Goal: Task Accomplishment & Management: Use online tool/utility

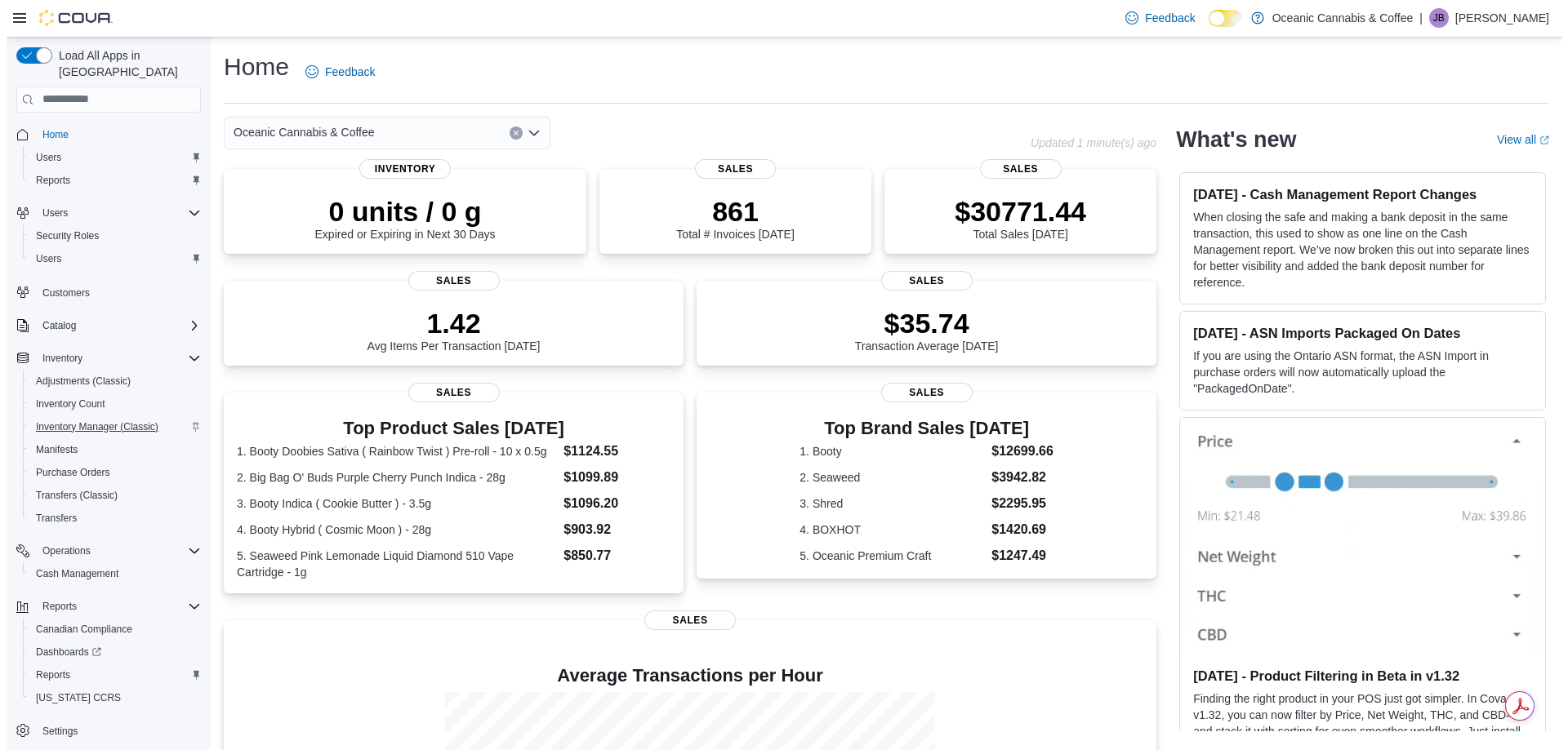
scroll to position [2, 0]
click at [60, 667] on span "Reports" at bounding box center [47, 673] width 34 height 13
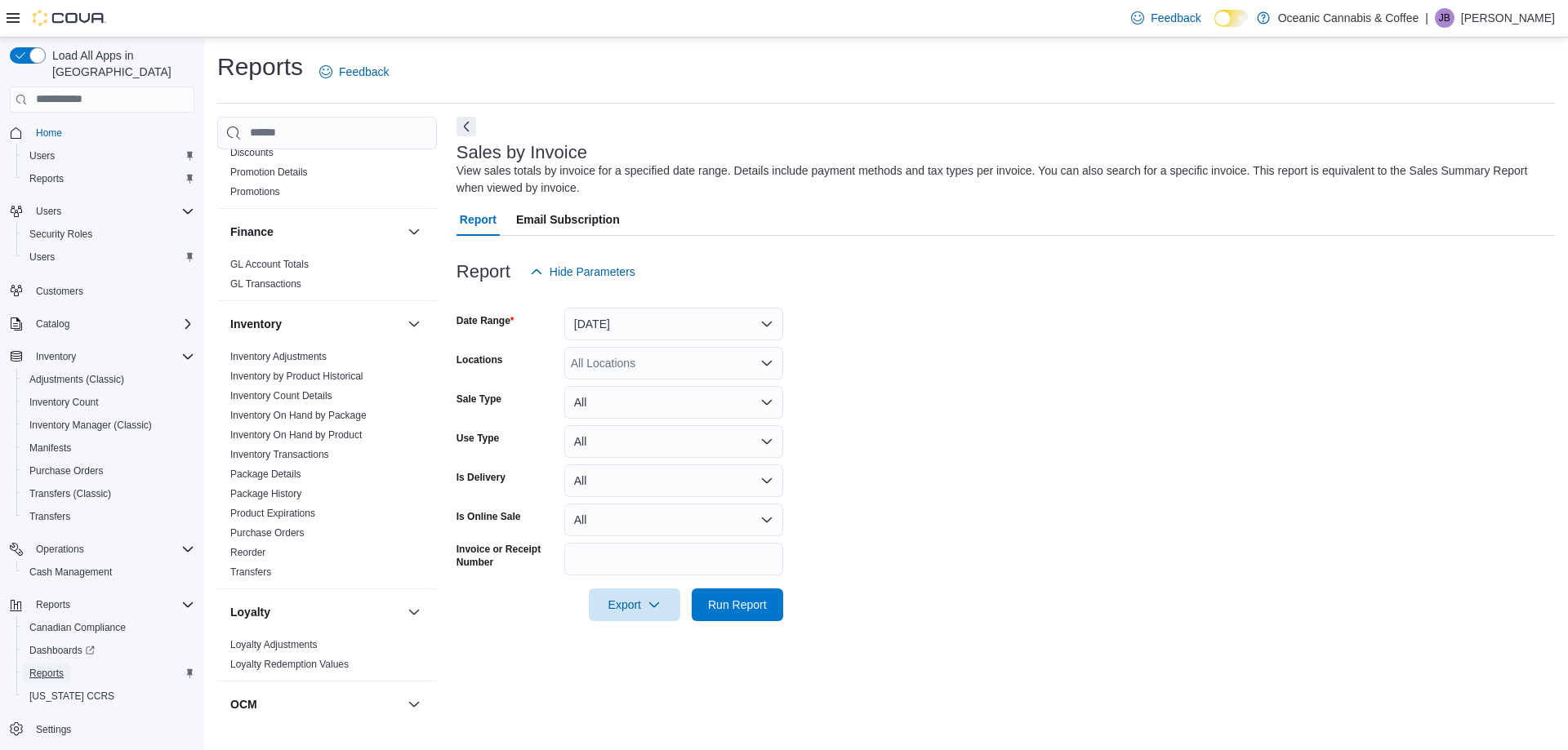
scroll to position [376, 0]
click at [335, 426] on link "Inventory On Hand by Product" at bounding box center [296, 427] width 132 height 11
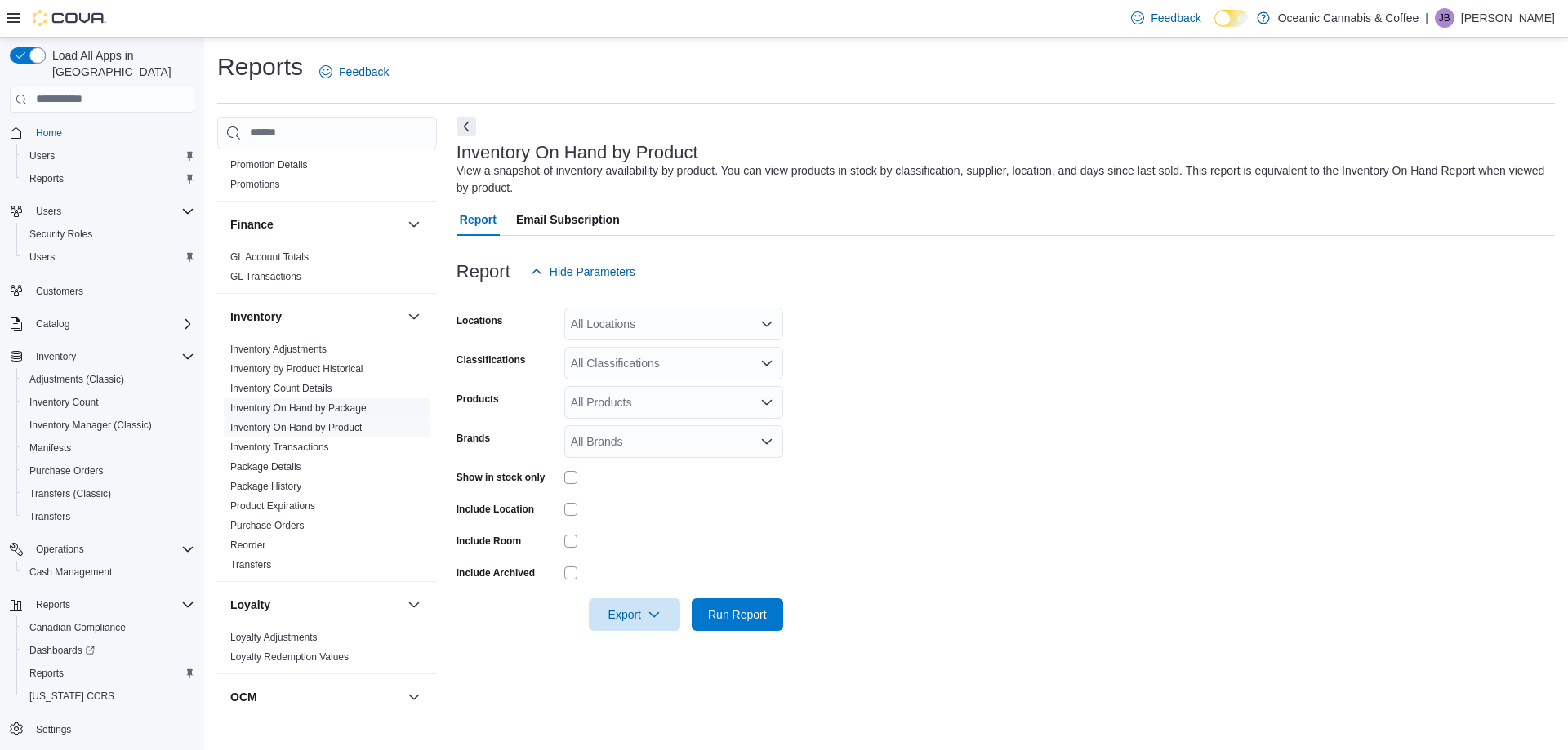
click at [365, 400] on span "Inventory On Hand by Package" at bounding box center [327, 408] width 207 height 20
click at [360, 406] on link "Inventory On Hand by Package" at bounding box center [298, 408] width 137 height 11
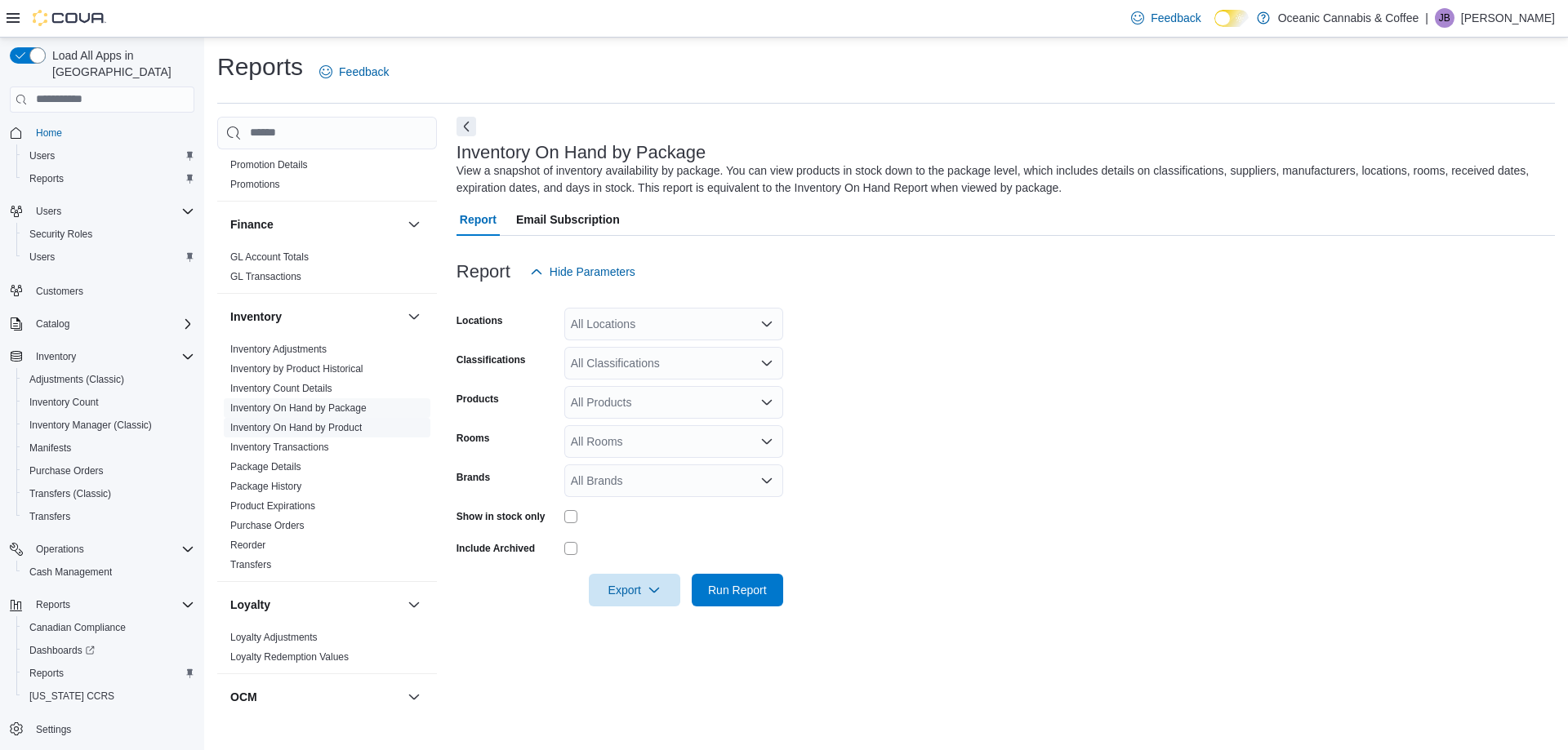
click at [353, 430] on link "Inventory On Hand by Product" at bounding box center [296, 427] width 132 height 11
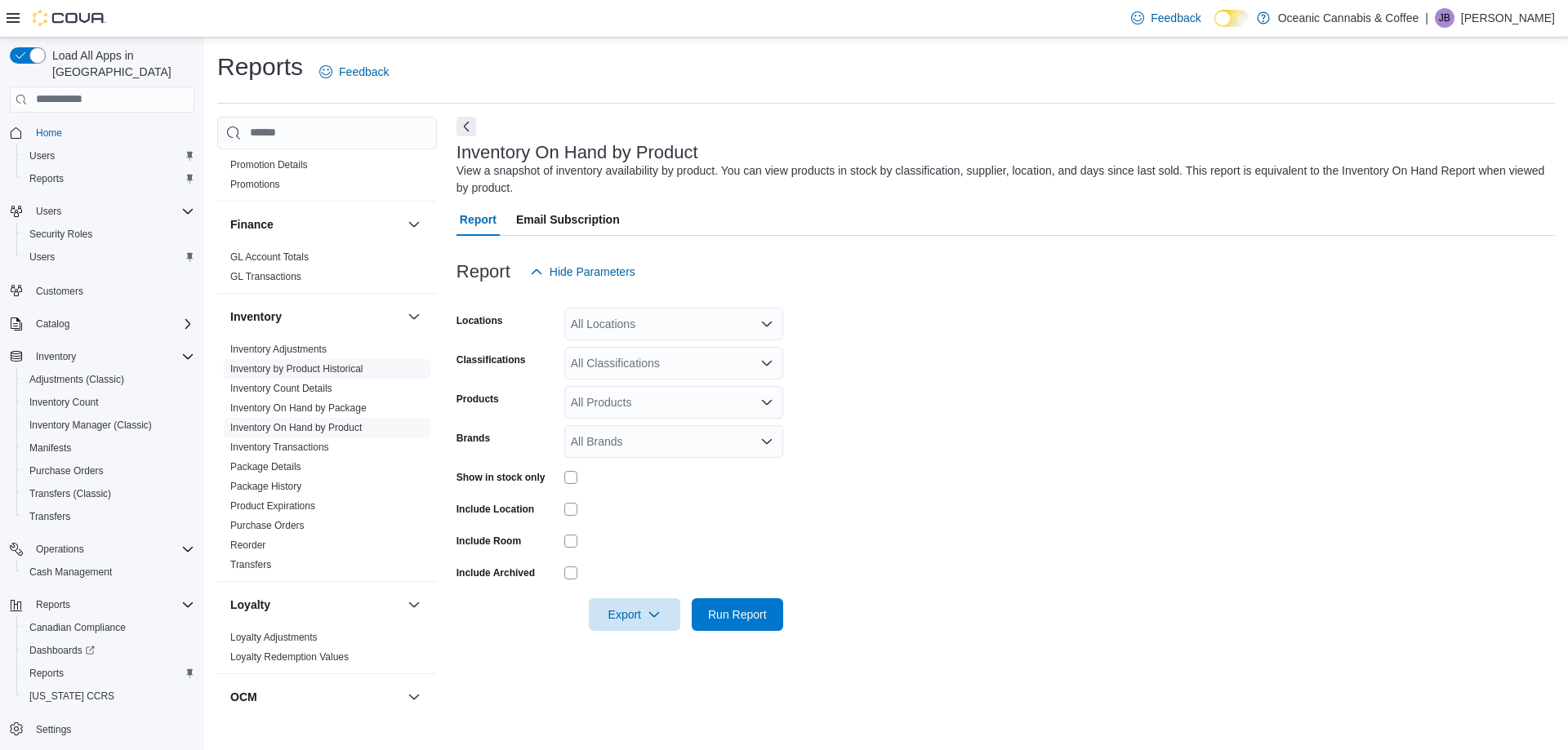
click at [312, 366] on link "Inventory by Product Historical" at bounding box center [297, 369] width 133 height 11
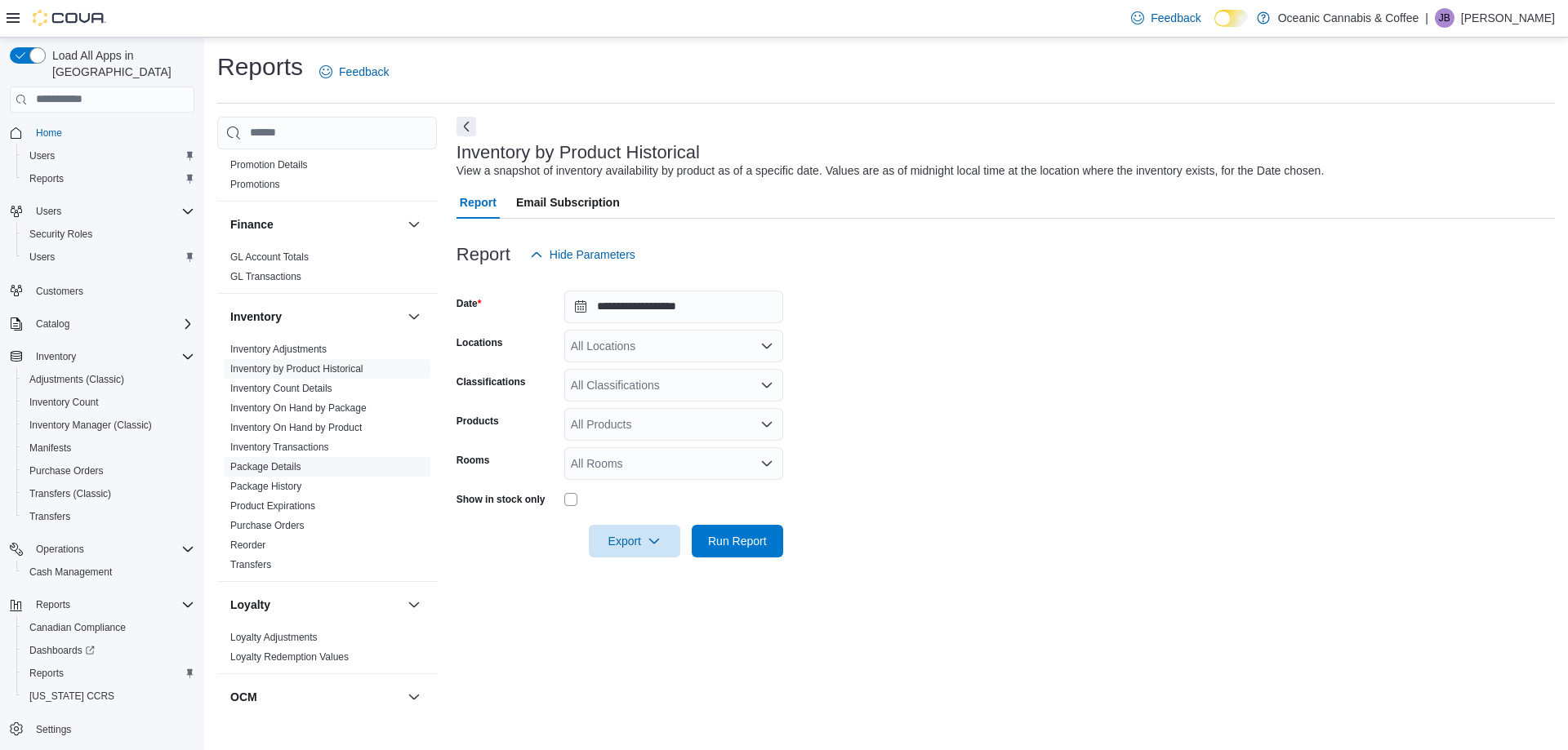
click at [286, 467] on link "Package Details" at bounding box center [266, 467] width 71 height 11
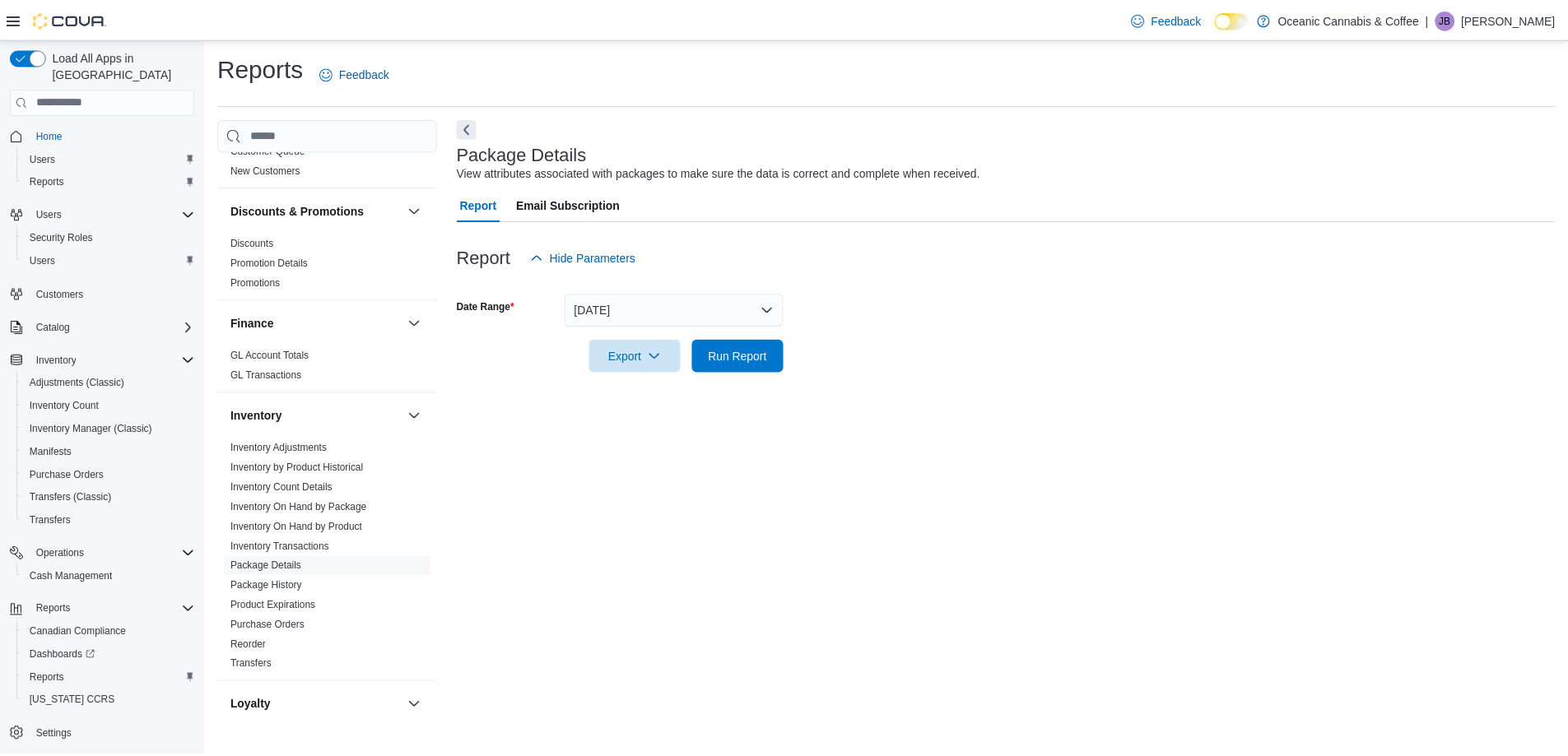
scroll to position [279, 0]
click at [316, 529] on link "Inventory On Hand by Product" at bounding box center [298, 530] width 133 height 12
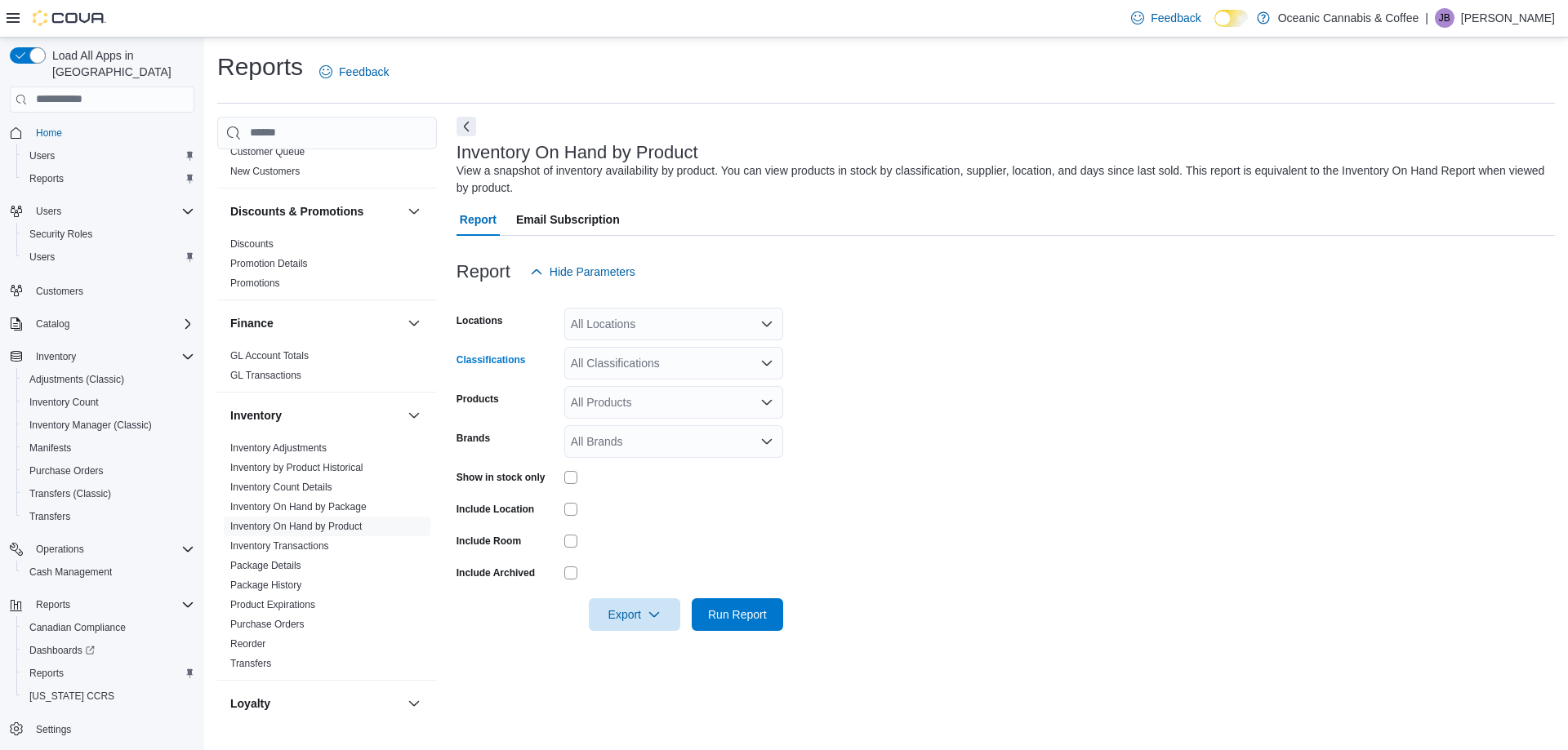
click at [774, 359] on div "All Classifications" at bounding box center [674, 364] width 219 height 33
click at [625, 413] on span "Flower" at bounding box center [616, 414] width 34 height 16
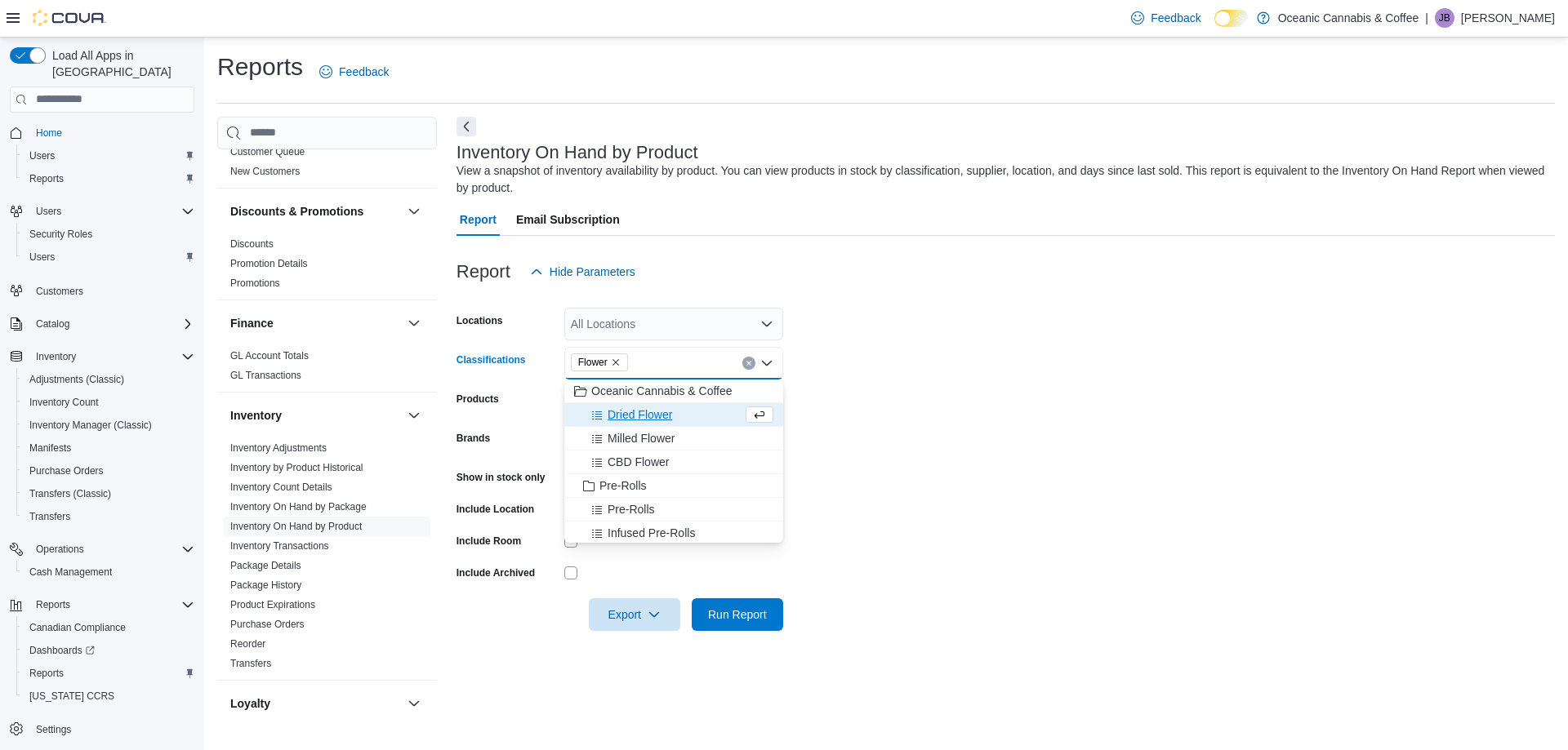
click at [644, 409] on span "Dried Flower" at bounding box center [639, 414] width 65 height 16
click at [643, 411] on span "Milled Flower" at bounding box center [641, 414] width 67 height 16
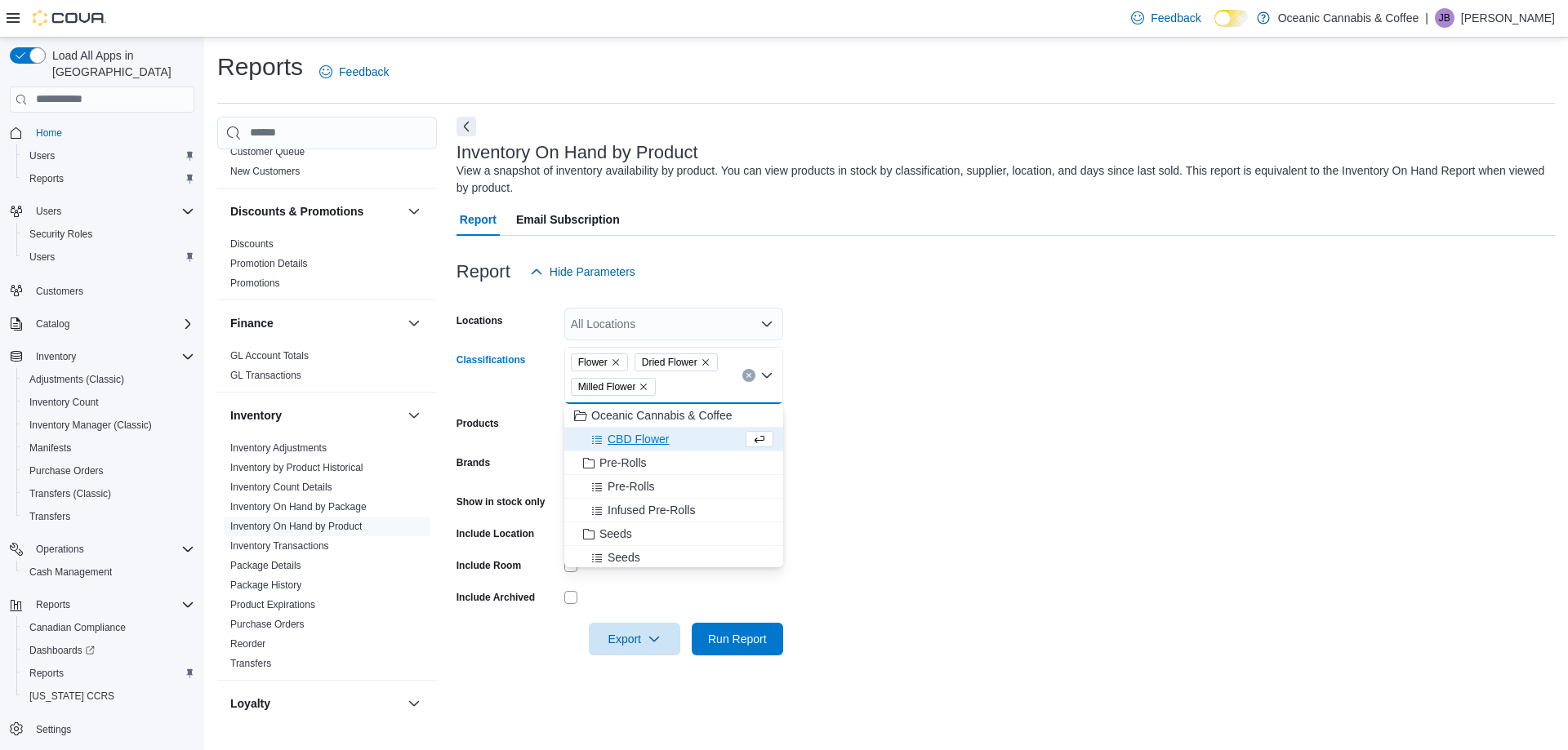
click at [643, 436] on span "CBD Flower" at bounding box center [638, 439] width 61 height 16
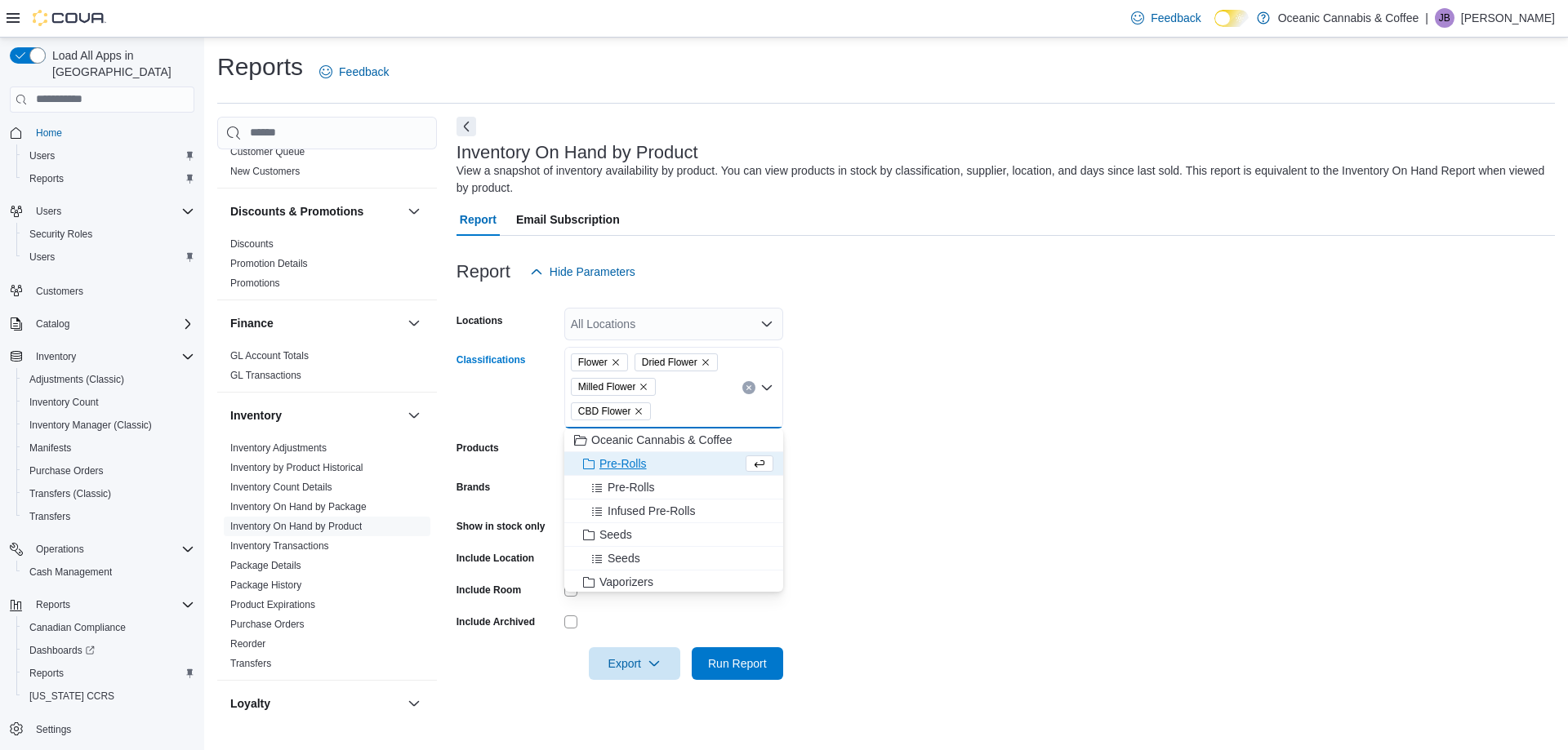
click at [633, 459] on span "Pre-Rolls" at bounding box center [623, 463] width 47 height 16
click at [630, 465] on span "Pre-Rolls" at bounding box center [631, 463] width 47 height 16
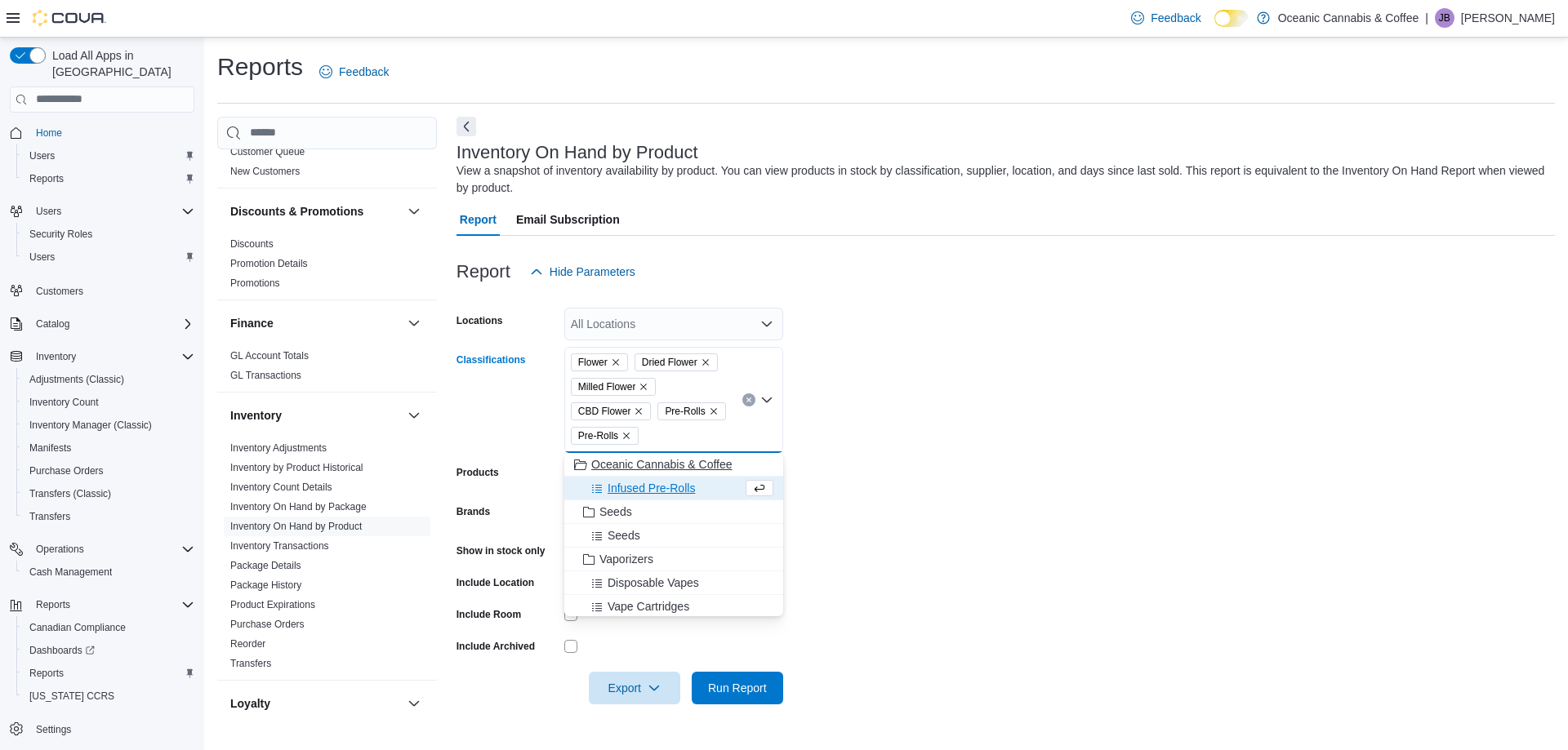
click at [647, 489] on span "Infused Pre-Rolls" at bounding box center [651, 488] width 87 height 16
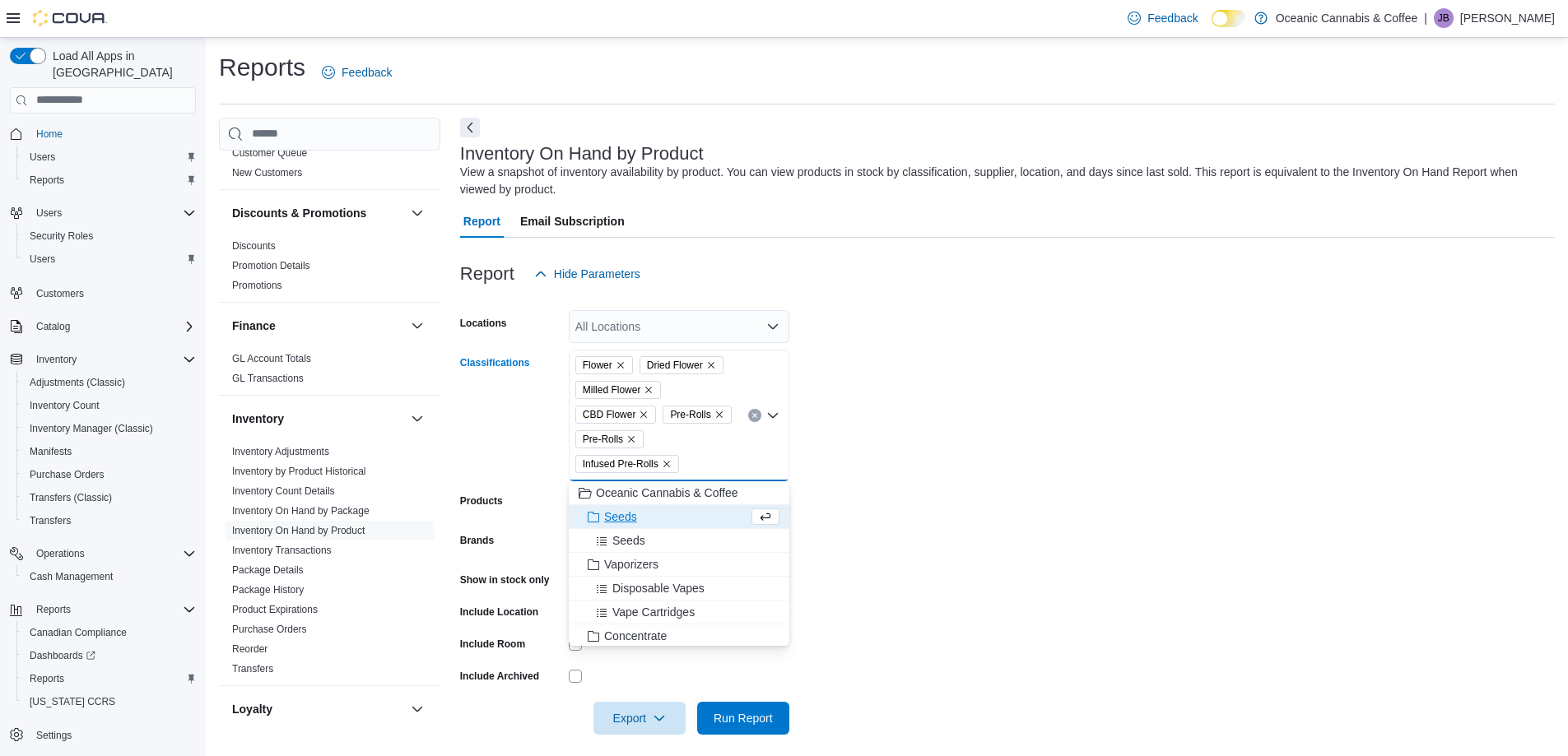
click at [645, 516] on div "Seeds" at bounding box center [663, 516] width 170 height 16
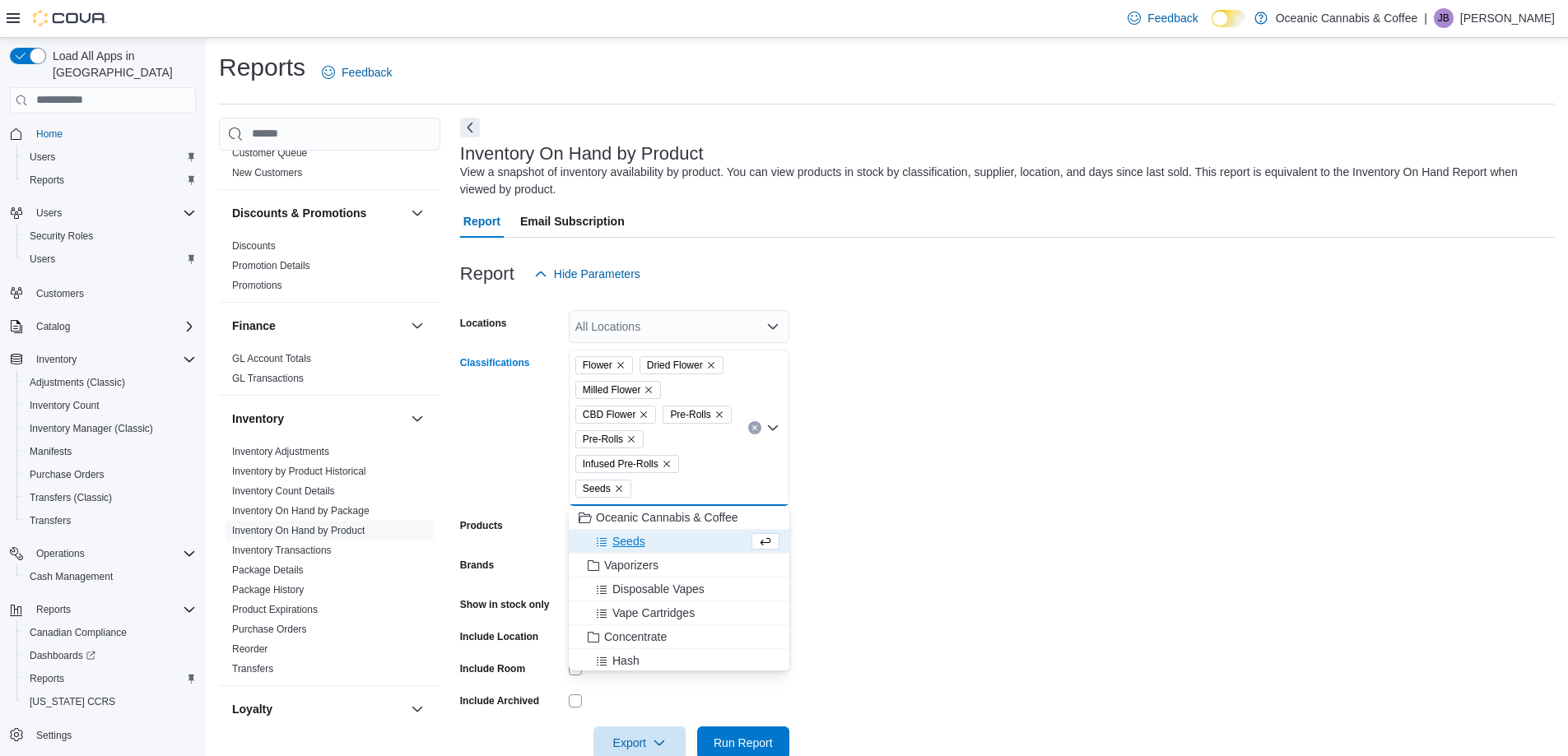
click at [624, 483] on icon "Remove Seeds from selection in this group" at bounding box center [619, 488] width 10 height 10
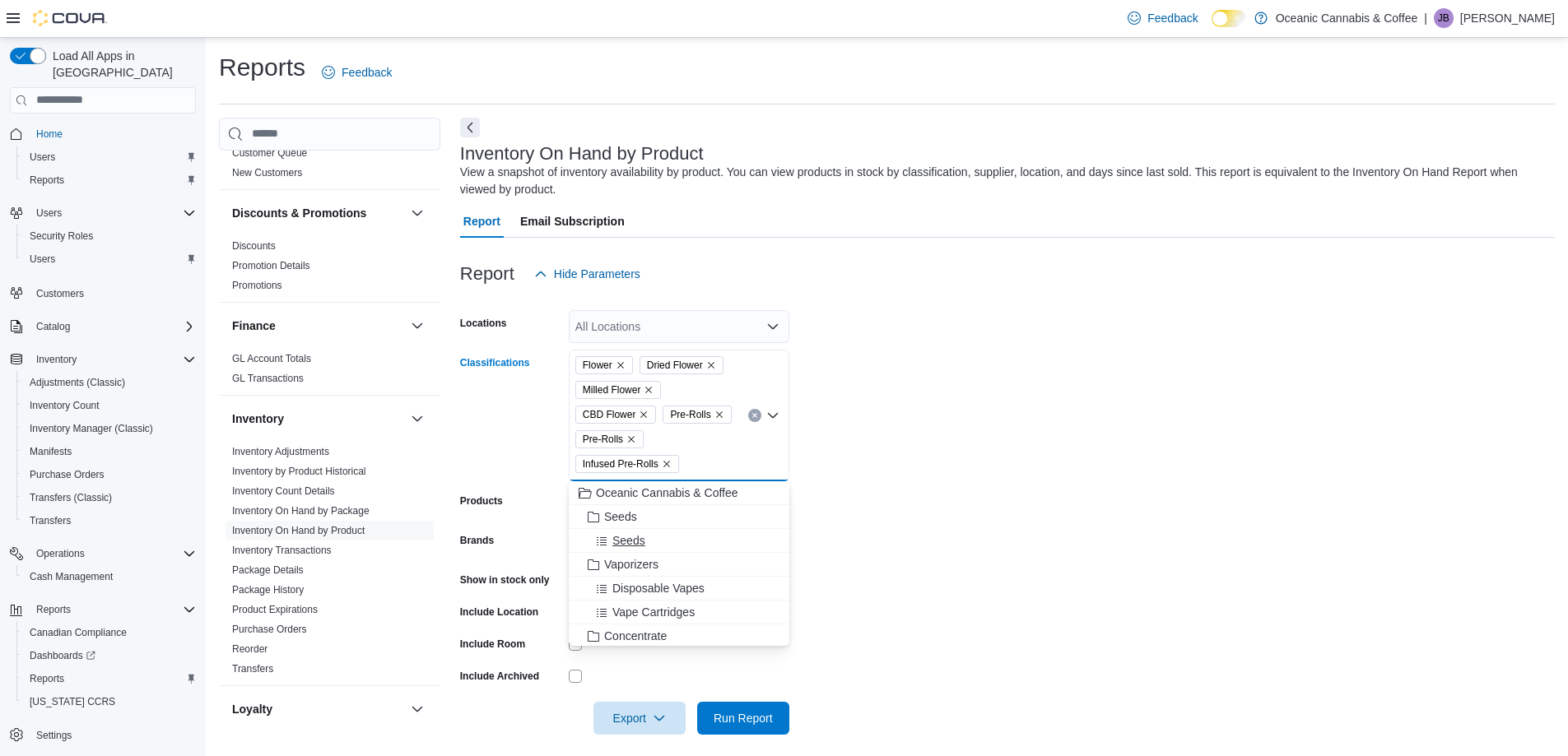
click at [643, 567] on span "Vaporizers" at bounding box center [631, 564] width 54 height 16
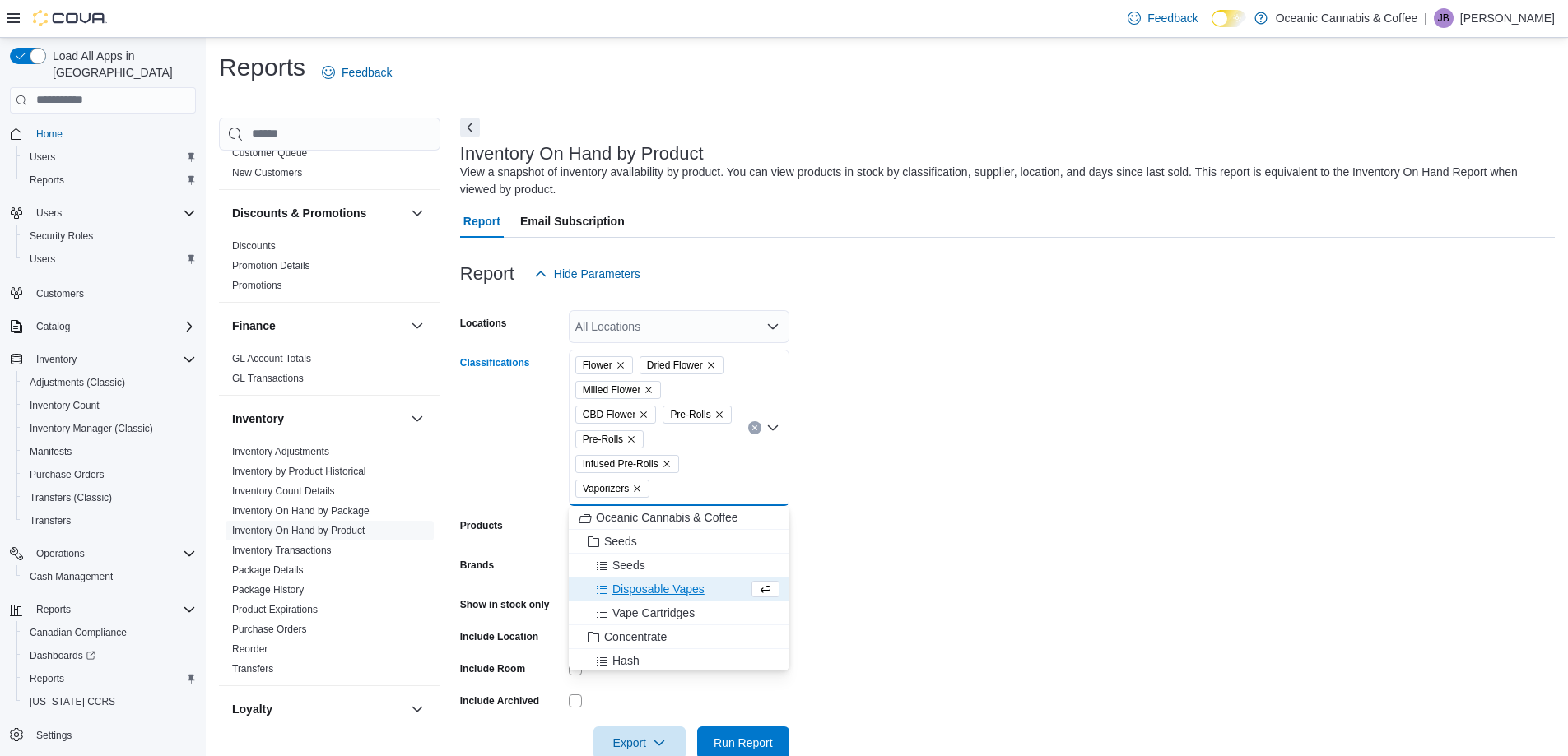
click at [640, 593] on span "Disposable Vapes" at bounding box center [658, 589] width 92 height 16
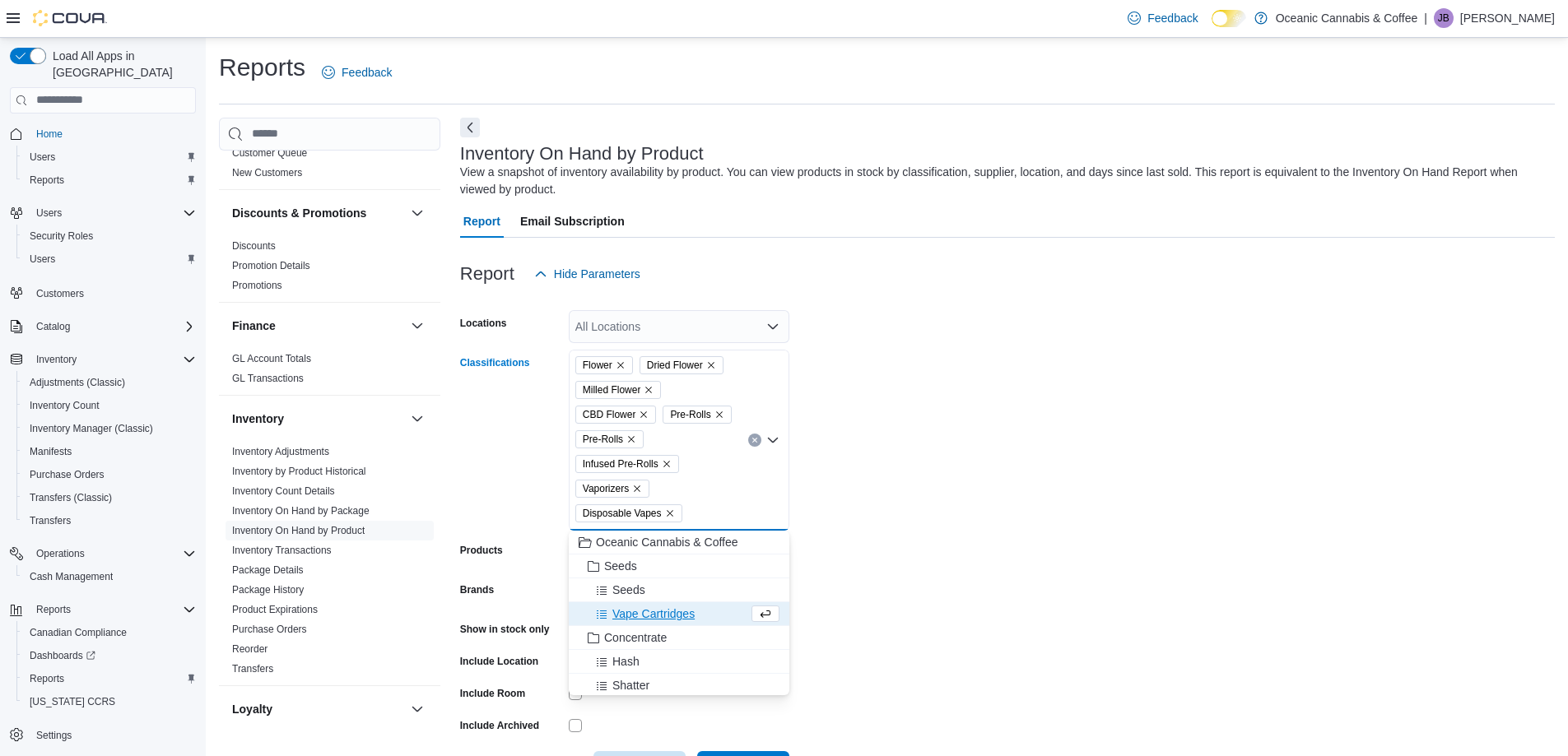
click at [656, 615] on span "Vape Cartridges" at bounding box center [653, 614] width 82 height 16
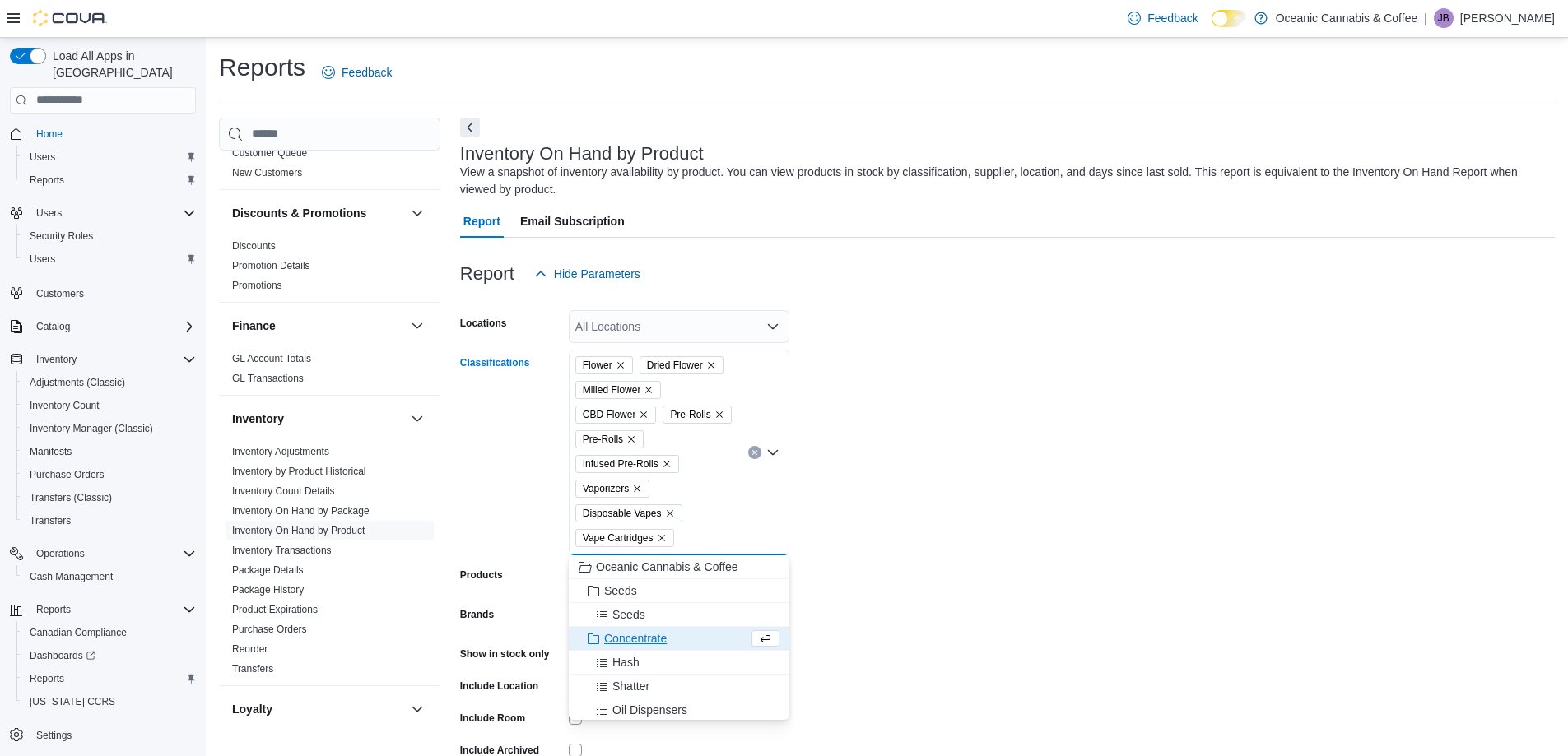
click at [631, 641] on span "Concentrate" at bounding box center [635, 638] width 63 height 16
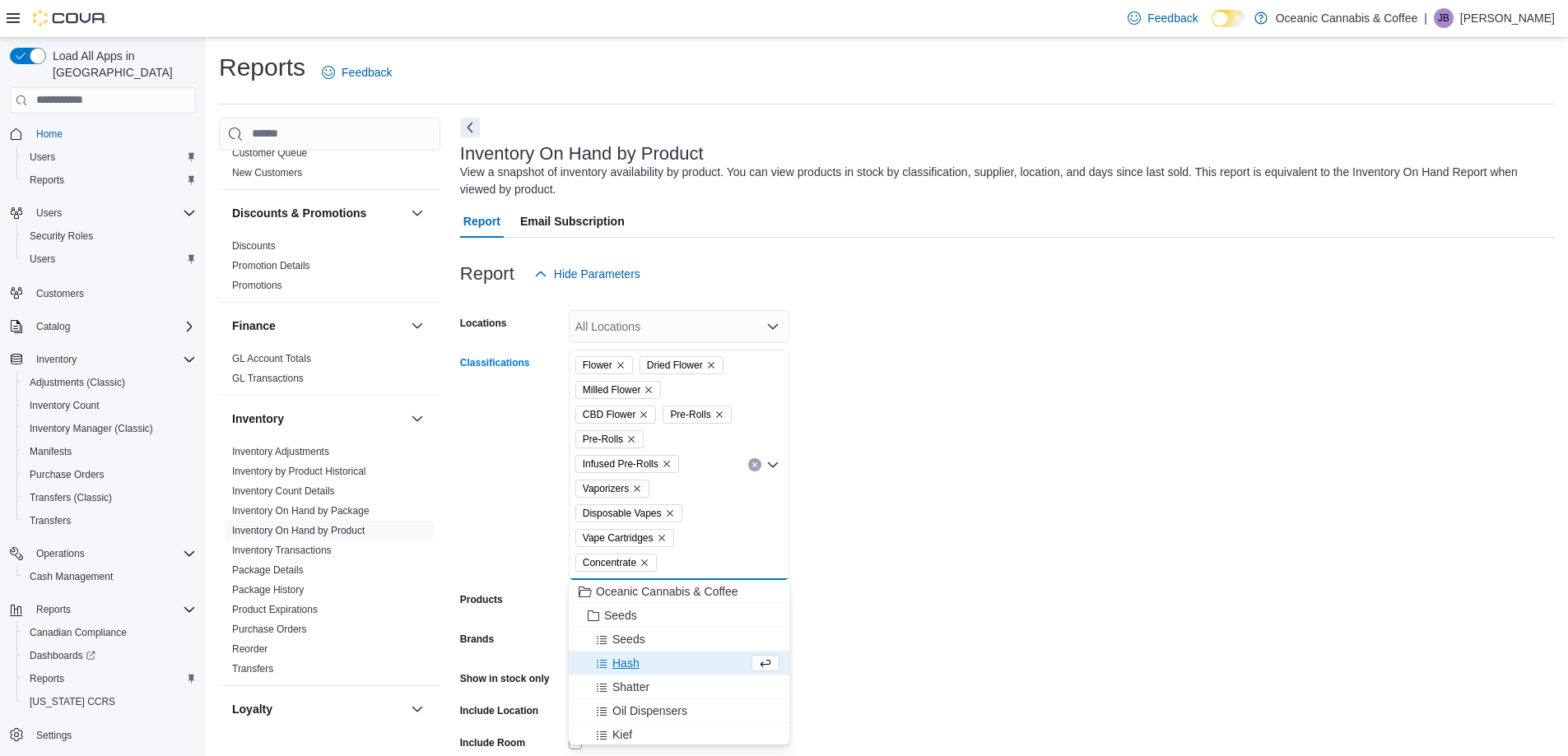
click at [632, 670] on span "Hash" at bounding box center [625, 663] width 27 height 16
click at [640, 664] on span "Shatter" at bounding box center [630, 663] width 37 height 16
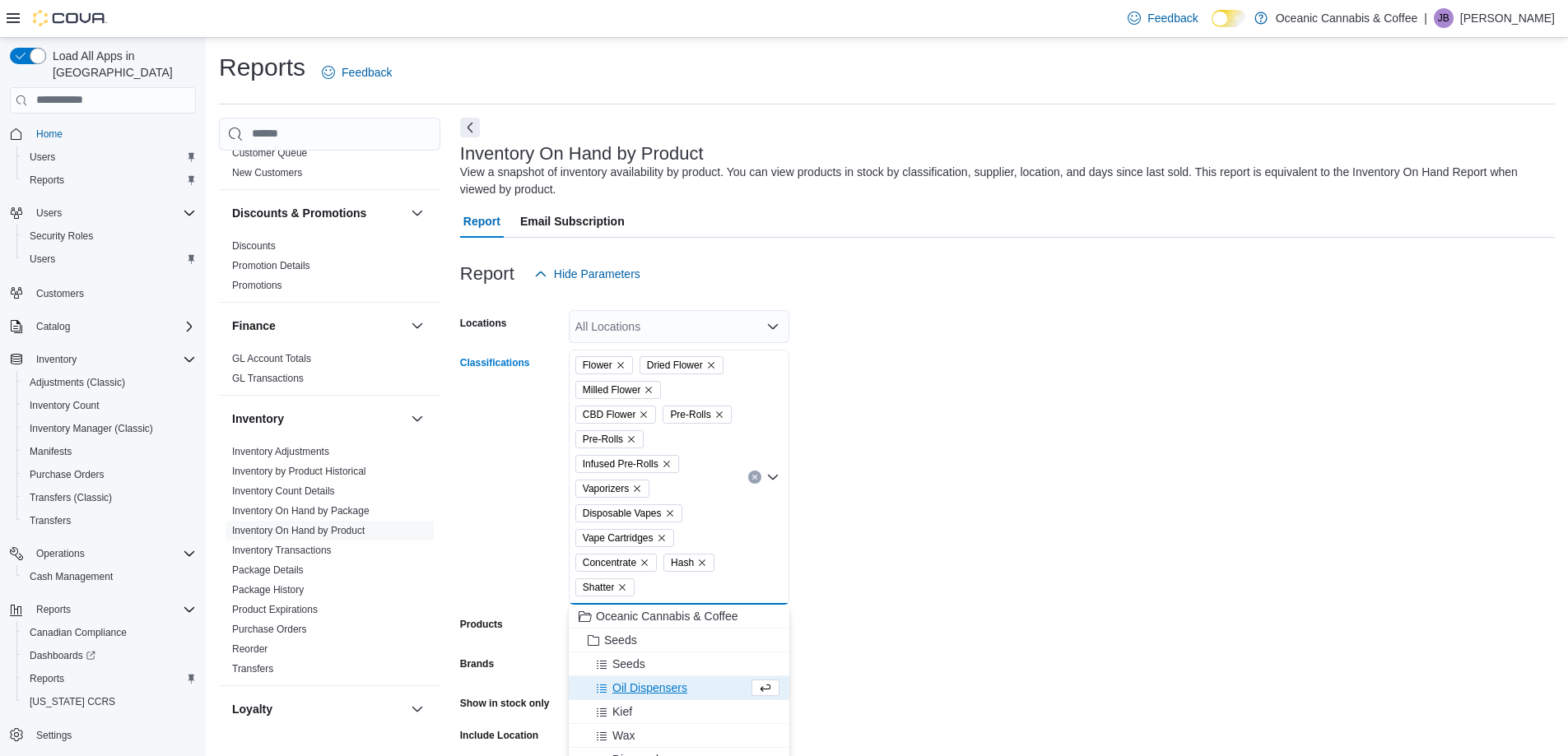
click at [641, 691] on span "Oil Dispensers" at bounding box center [649, 688] width 75 height 16
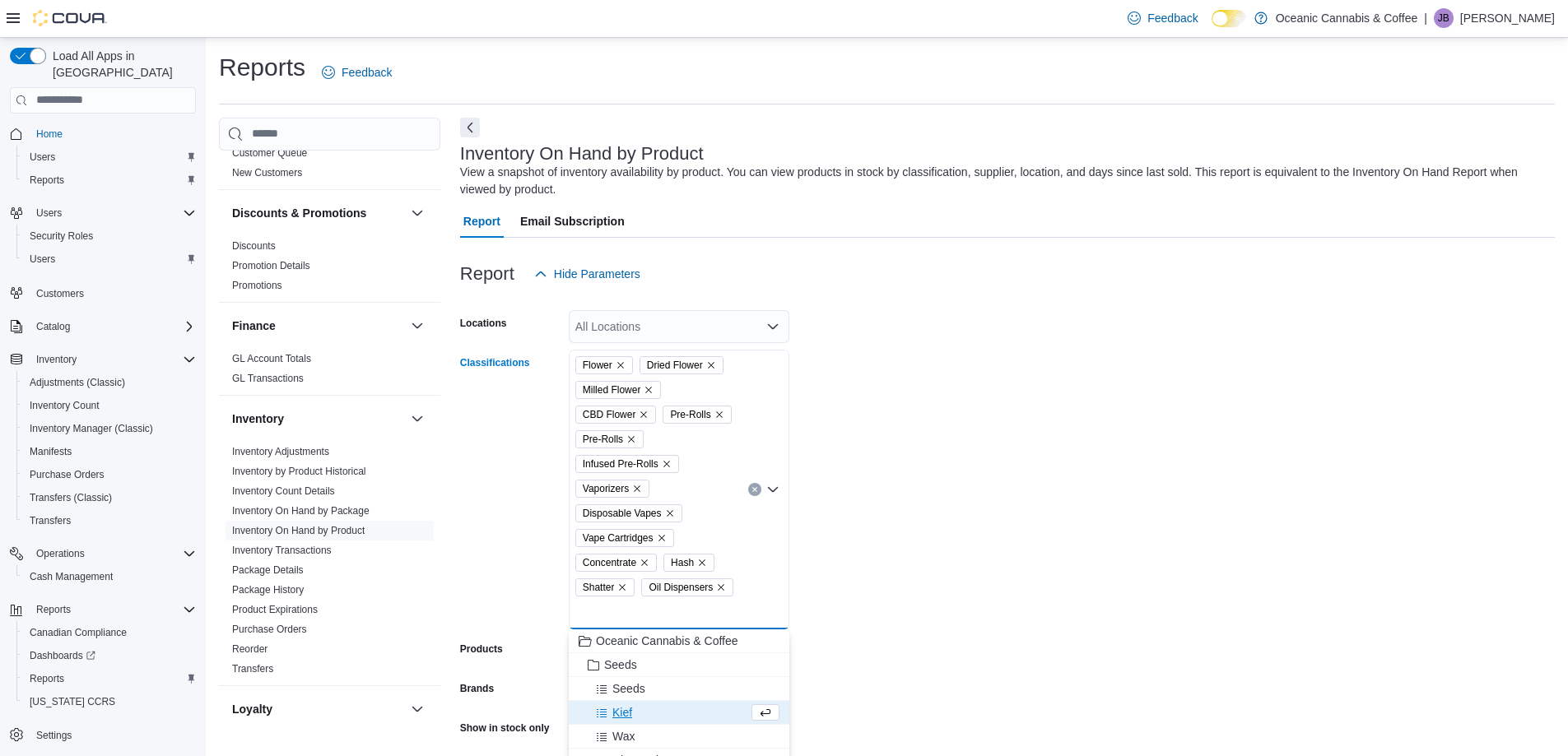
click at [626, 707] on span "Kief" at bounding box center [622, 712] width 20 height 16
click at [639, 740] on span "Diamonds" at bounding box center [638, 736] width 52 height 16
click at [632, 709] on span "Wax" at bounding box center [623, 712] width 22 height 16
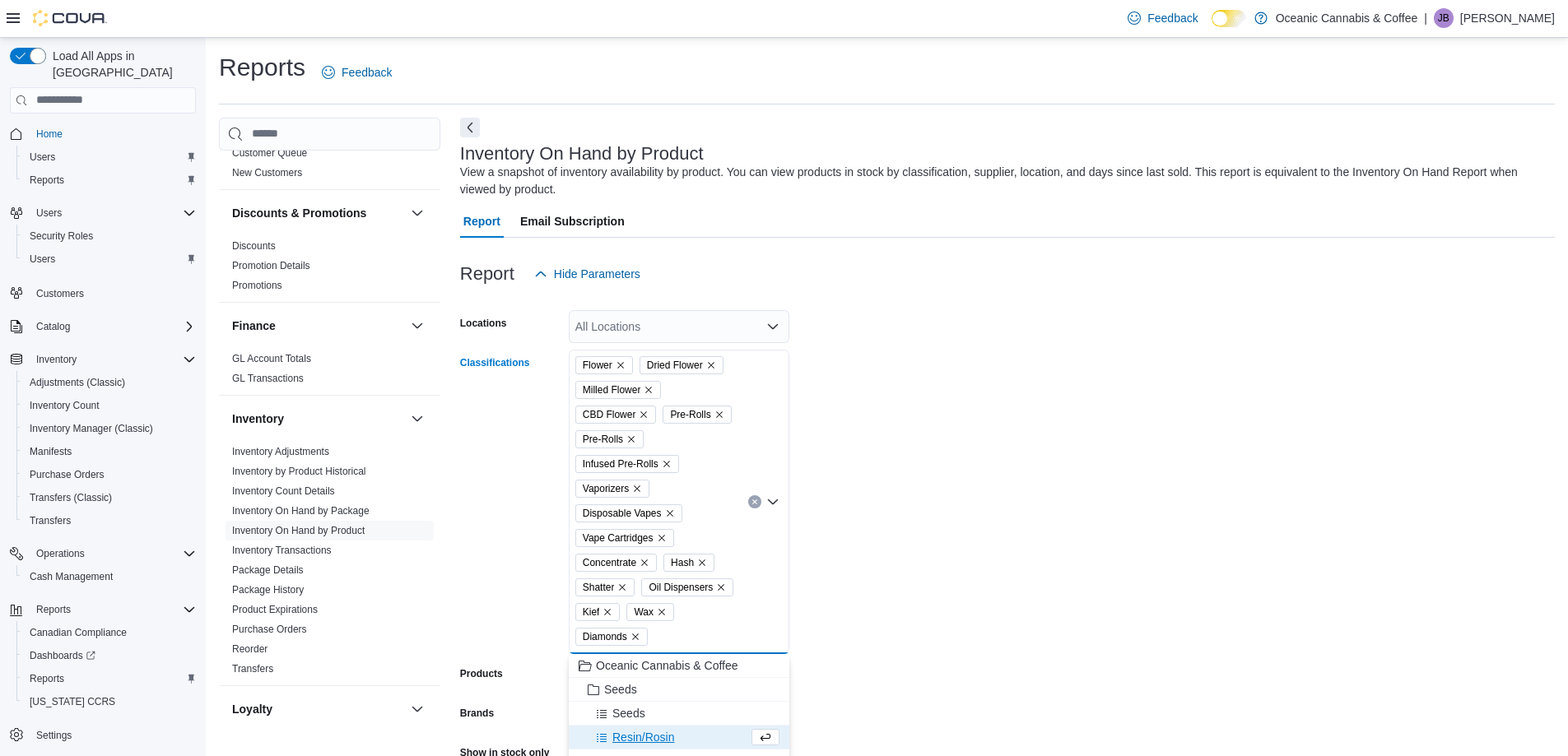
click at [641, 734] on span "Resin/Rosin" at bounding box center [643, 737] width 62 height 16
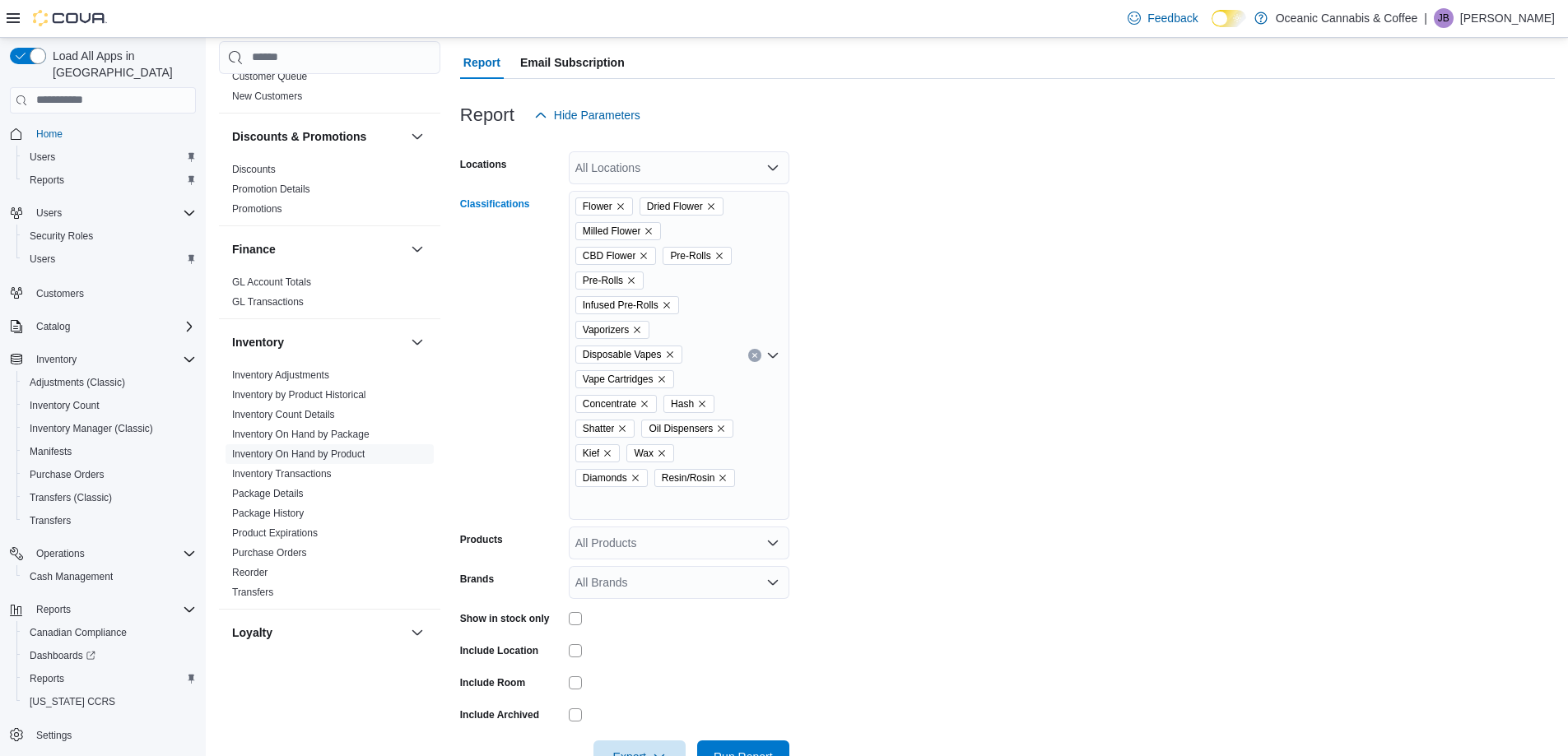
scroll to position [209, 0]
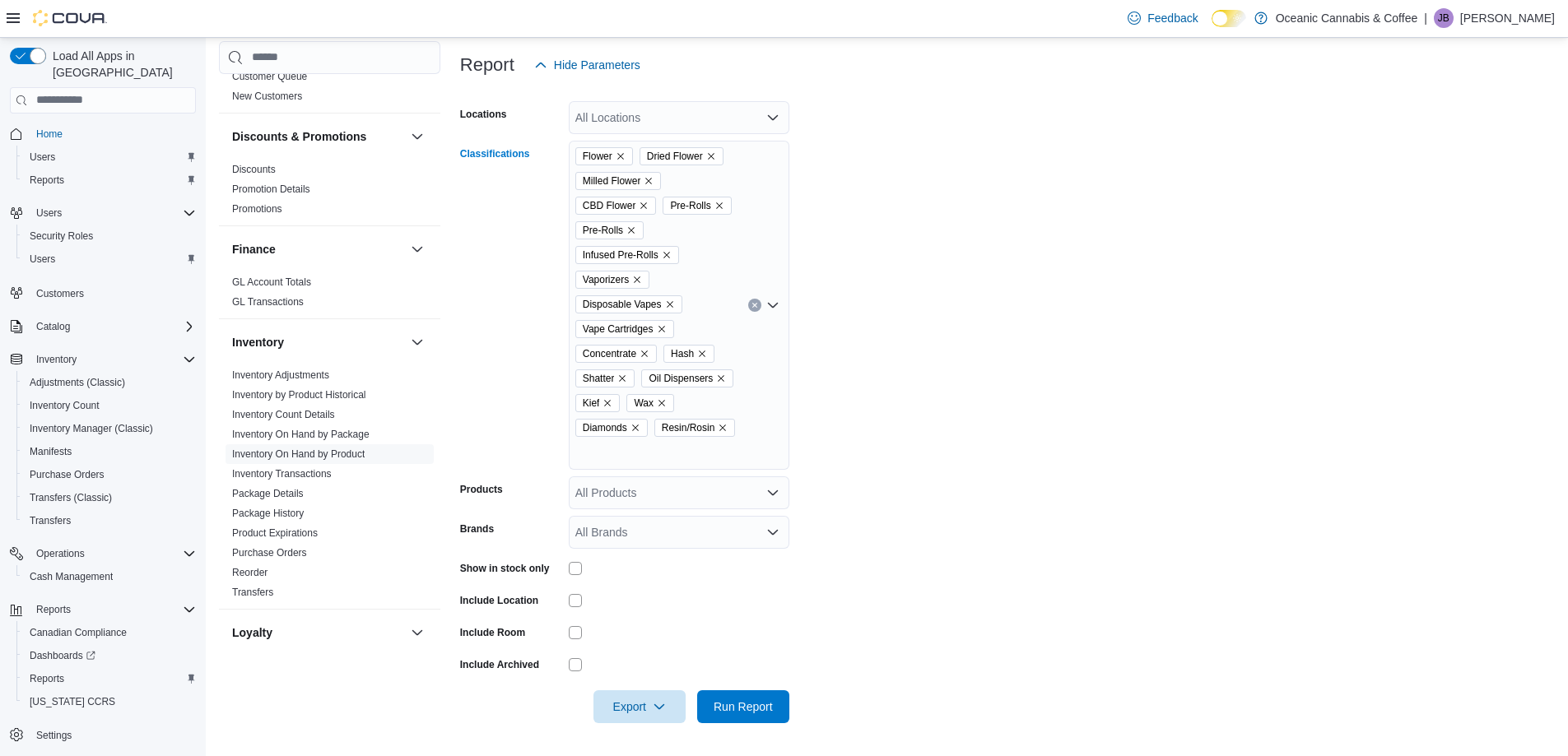
click at [739, 456] on div "Flower Dried Flower Milled Flower CBD Flower Pre-Rolls Pre-Rolls Infused Pre-Ro…" at bounding box center [679, 306] width 221 height 329
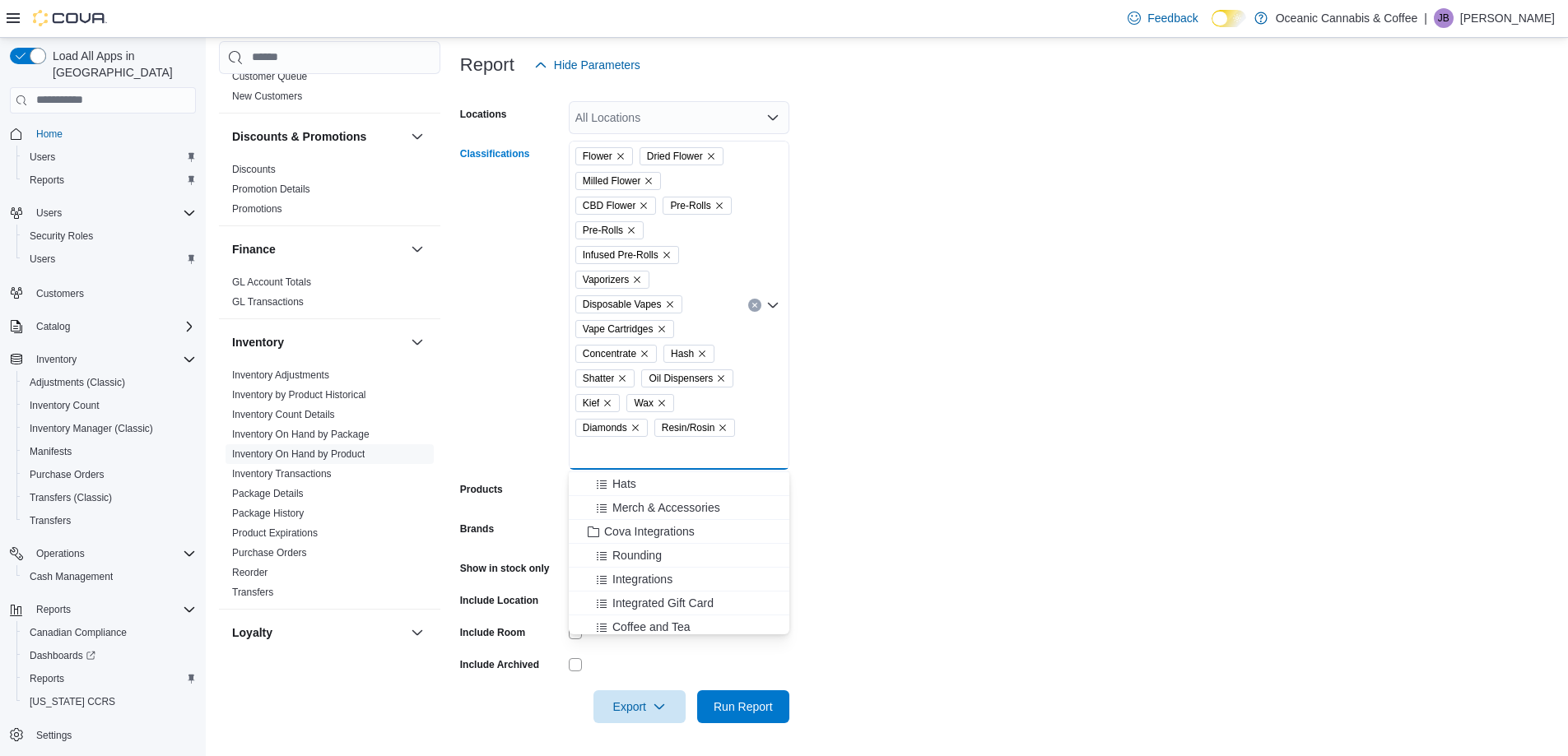
scroll to position [790, 0]
click at [881, 543] on form "Locations All Locations Classifications Flower Dried Flower Milled Flower CBD F…" at bounding box center [1007, 402] width 1095 height 642
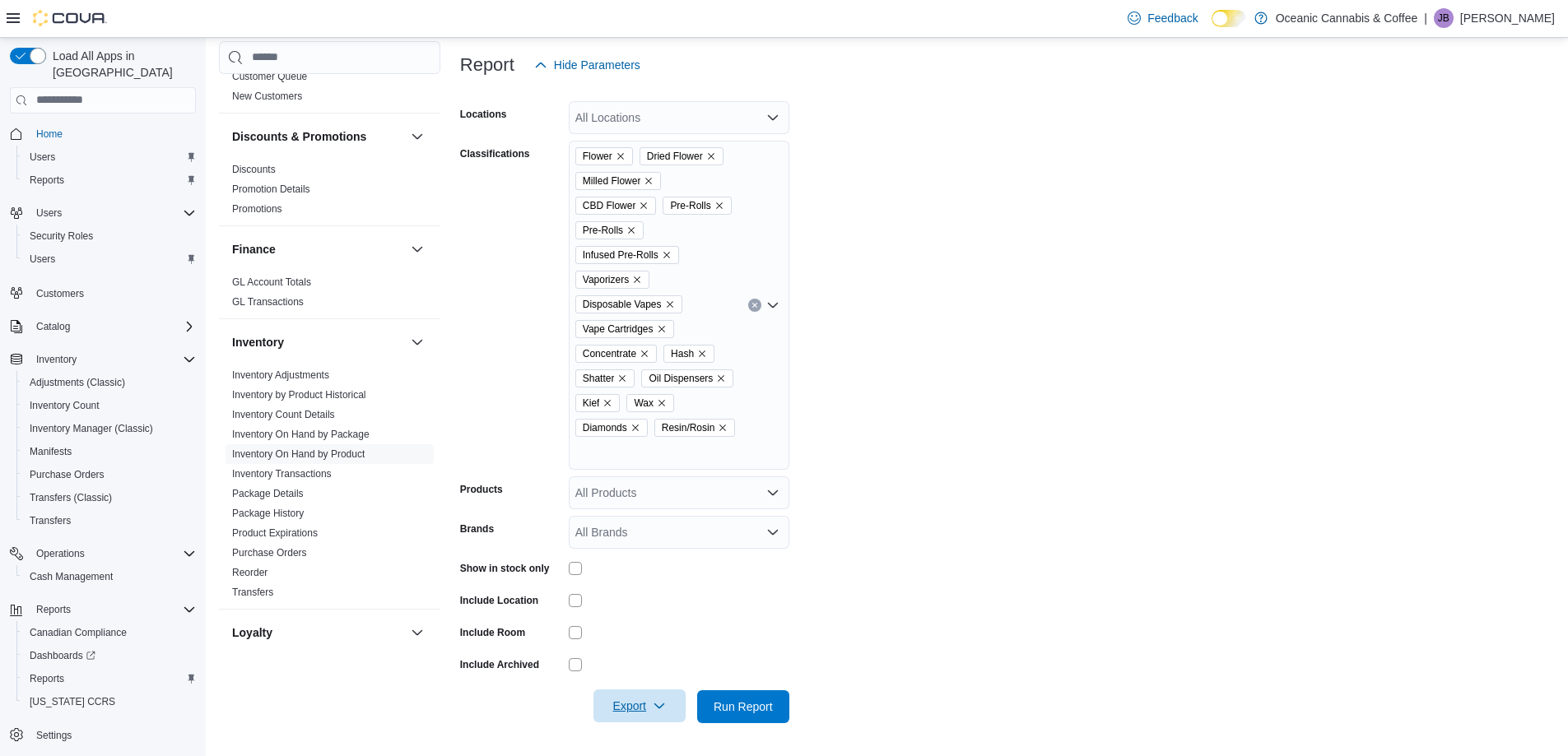
click at [625, 707] on span "Export" at bounding box center [639, 706] width 73 height 33
click at [664, 598] on button "Export to Excel" at bounding box center [642, 608] width 94 height 33
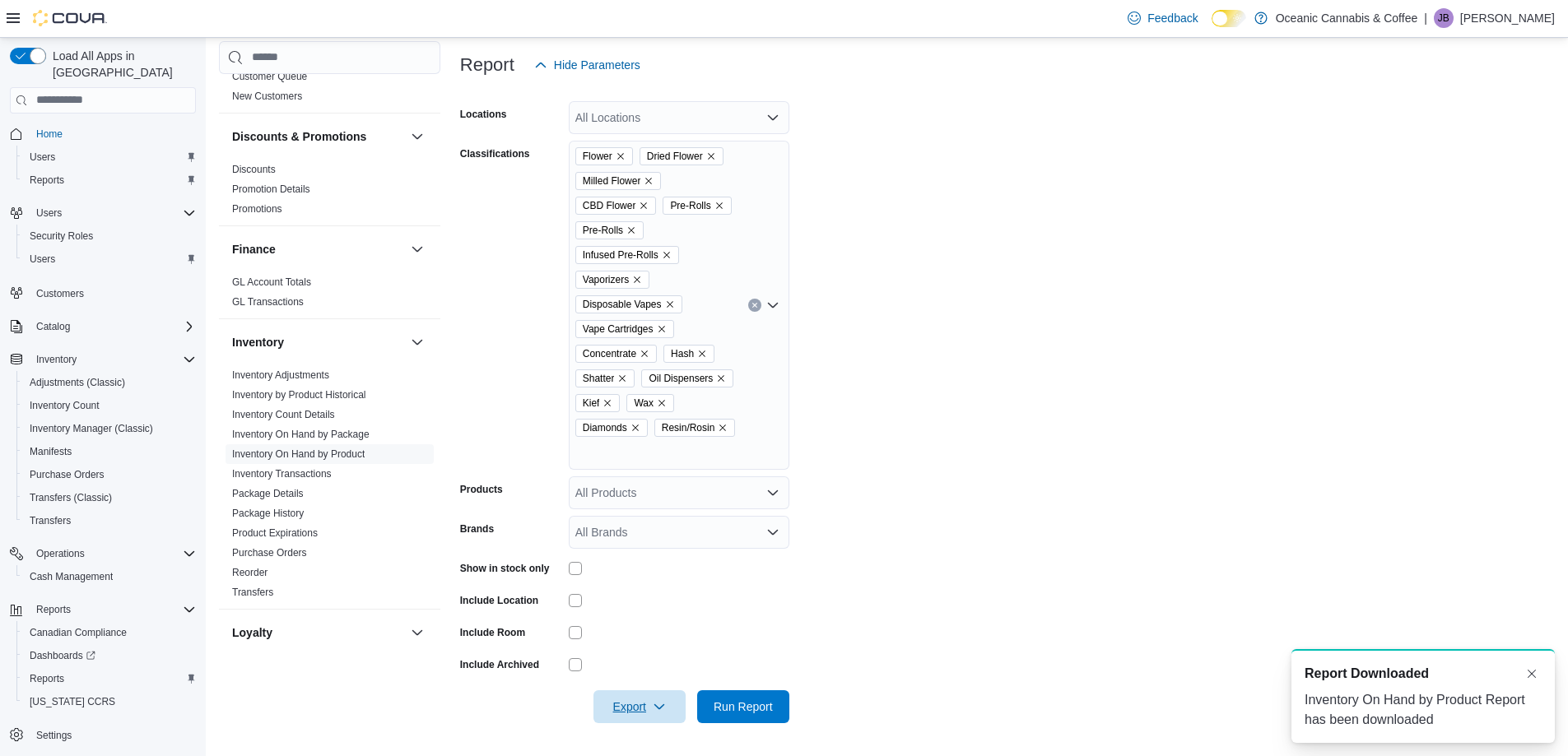
scroll to position [0, 0]
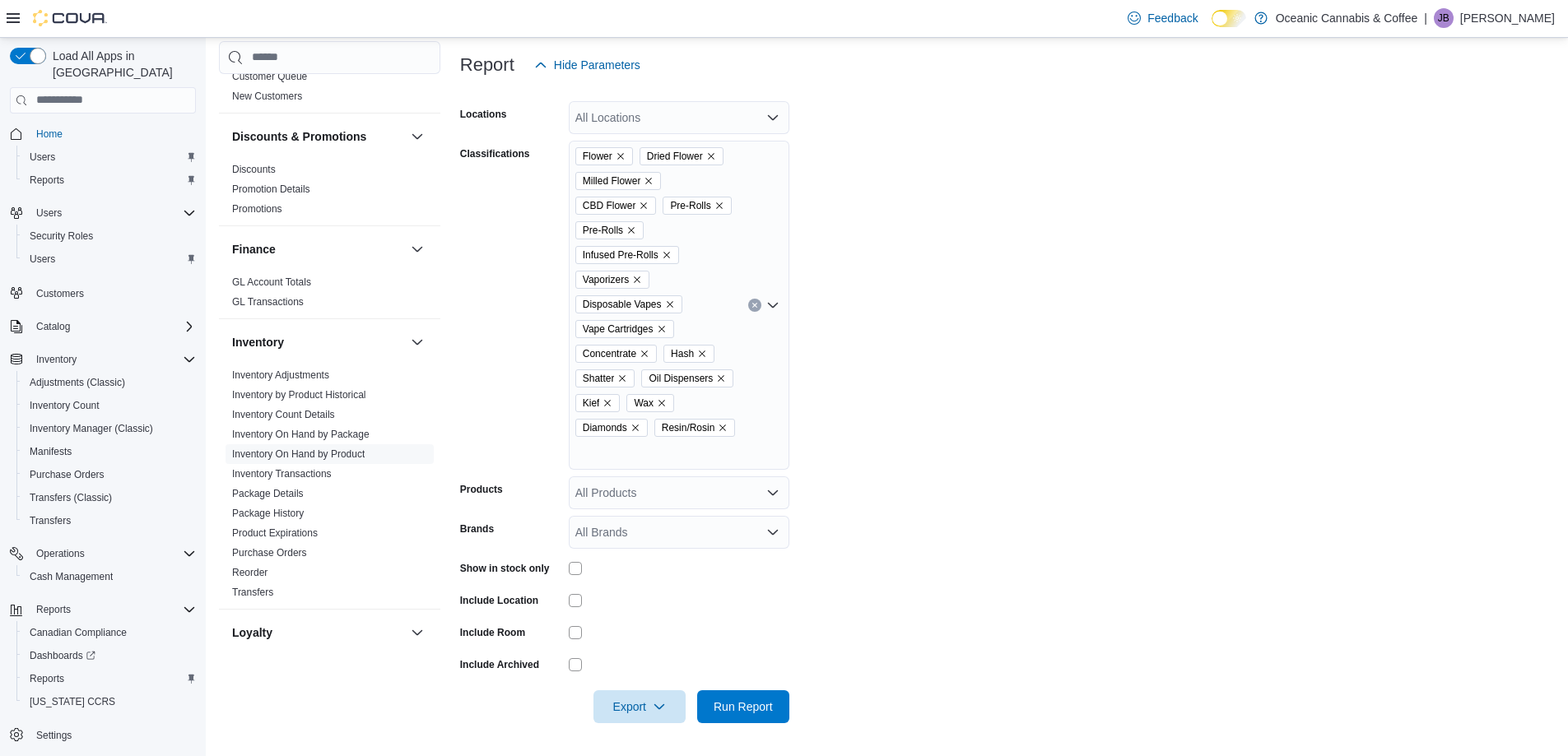
click at [1482, 19] on p "Jocelyn Baggs" at bounding box center [1507, 18] width 95 height 20
click at [1435, 77] on button "Help" at bounding box center [1472, 87] width 152 height 26
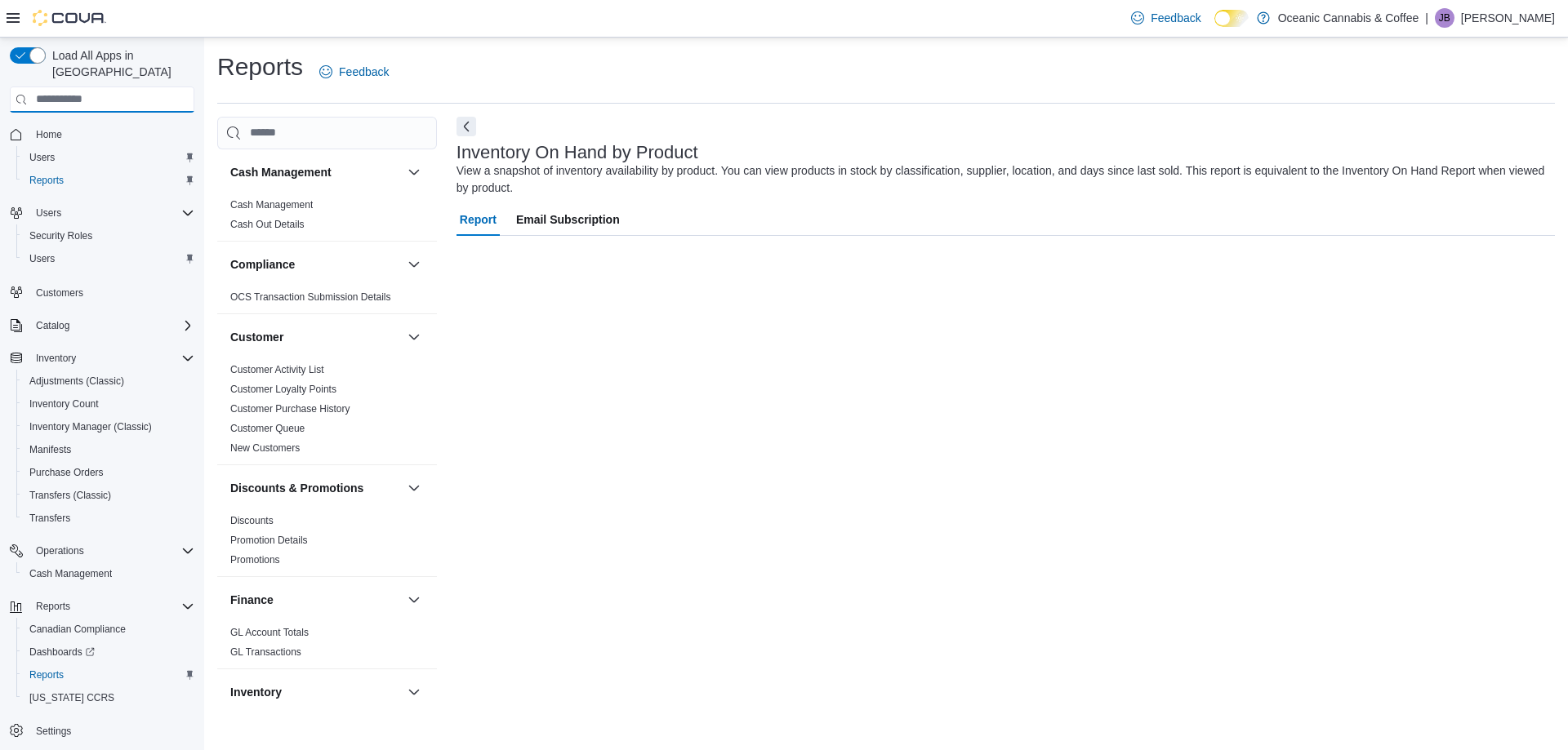
click at [65, 87] on input "search" at bounding box center [102, 100] width 185 height 26
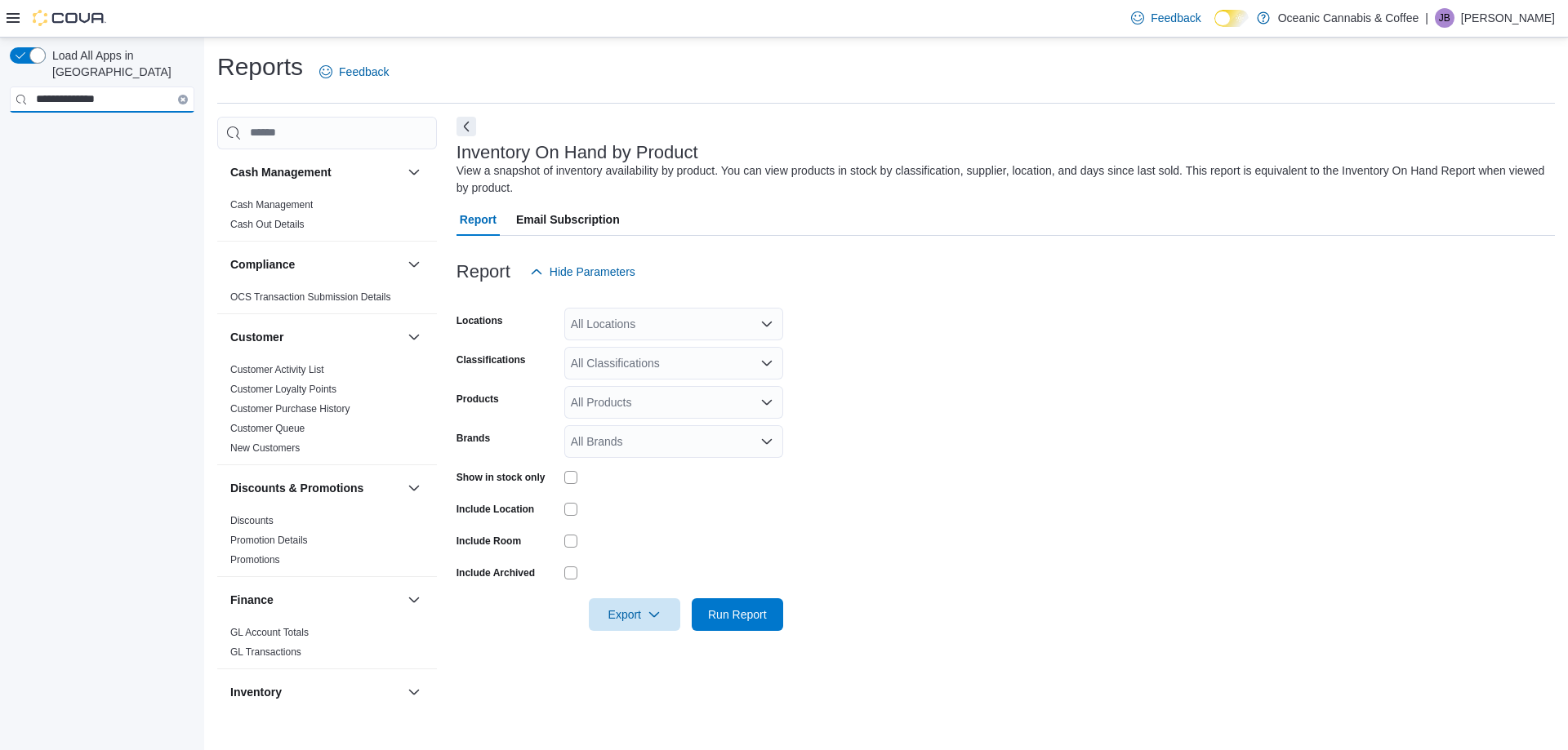
type input "**********"
click at [334, 137] on input "search" at bounding box center [327, 133] width 220 height 33
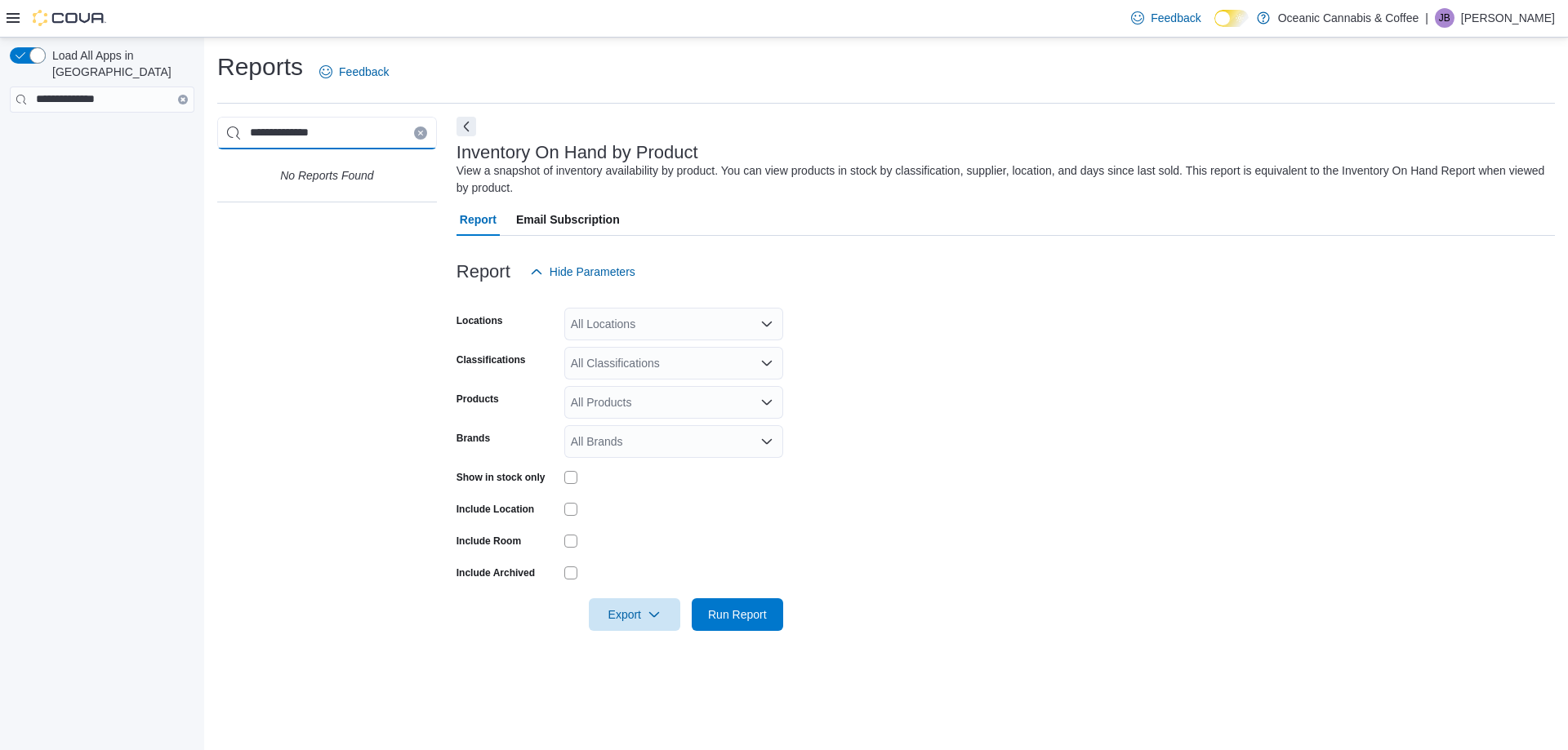
type input "**********"
click at [423, 132] on icon "Clear input" at bounding box center [420, 133] width 7 height 7
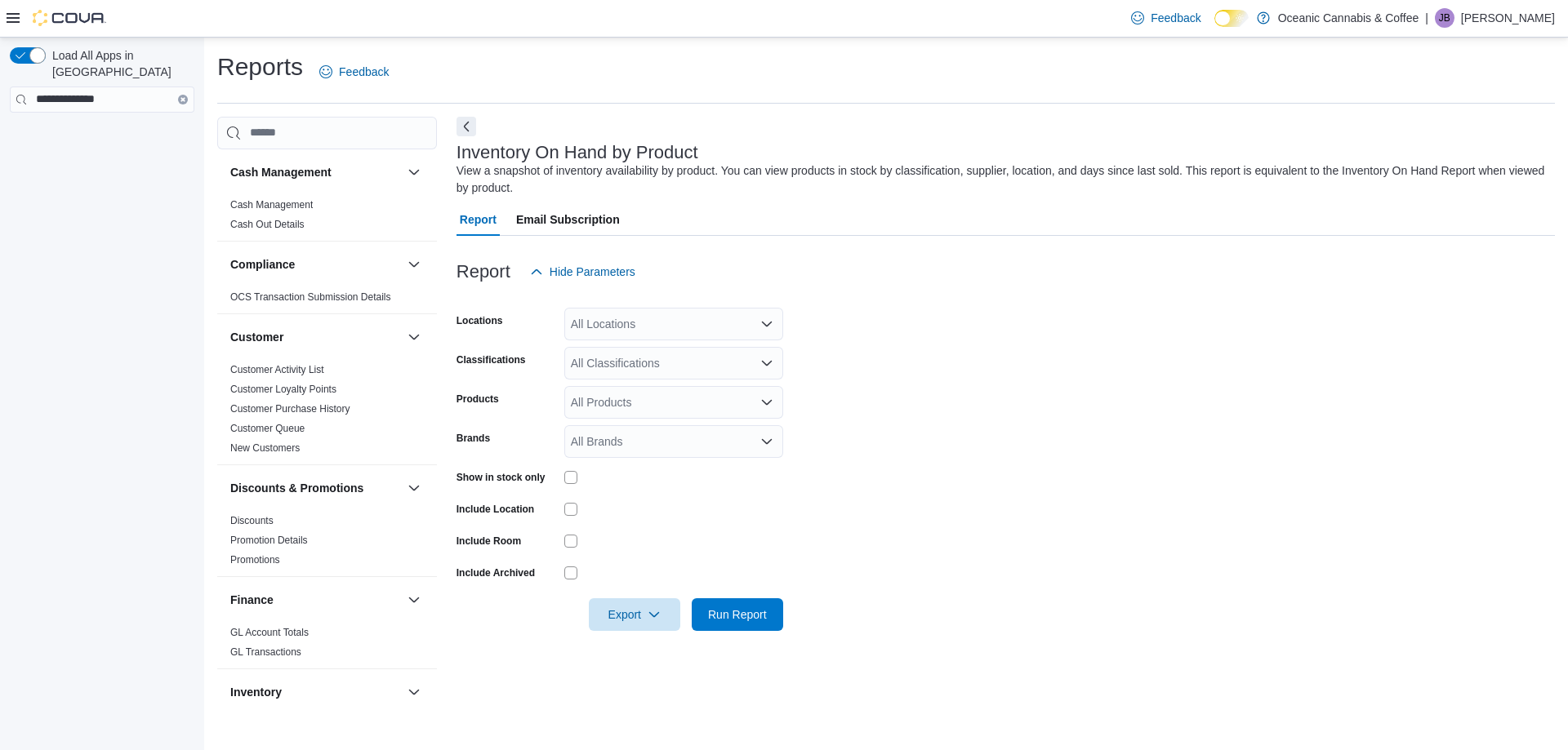
click at [181, 98] on icon "Clear input" at bounding box center [183, 100] width 3 height 3
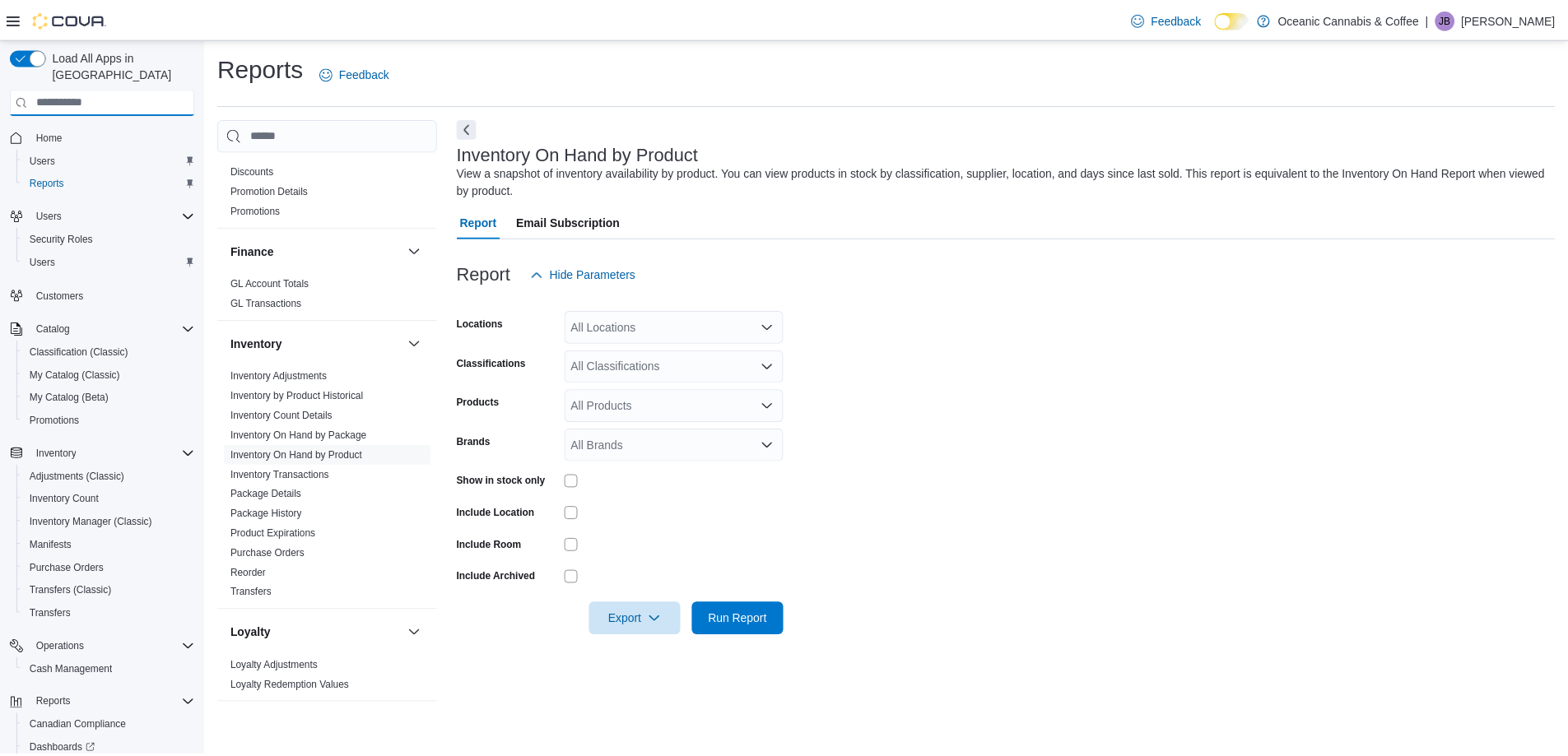
scroll to position [419, 0]
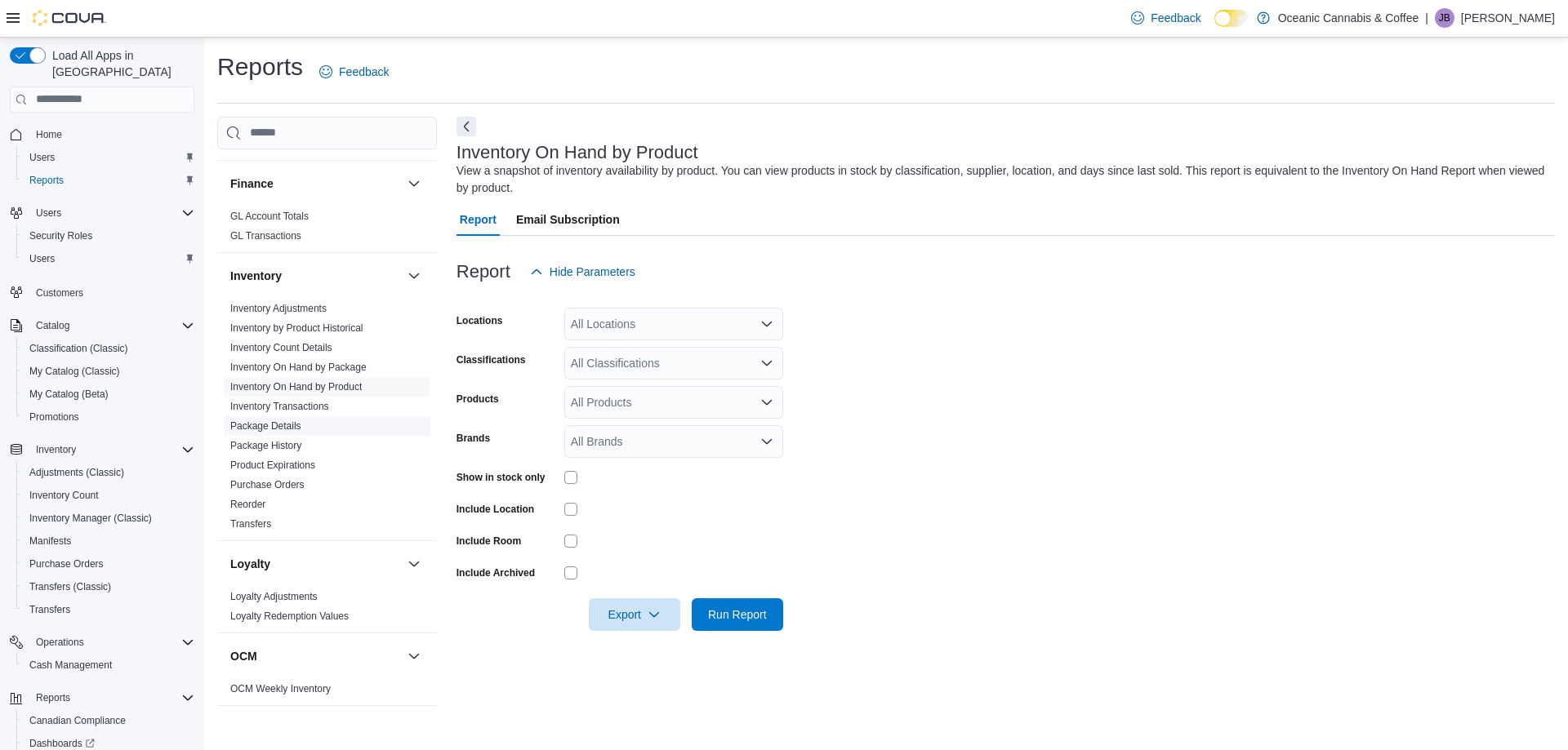
click at [283, 421] on link "Package Details" at bounding box center [266, 426] width 71 height 11
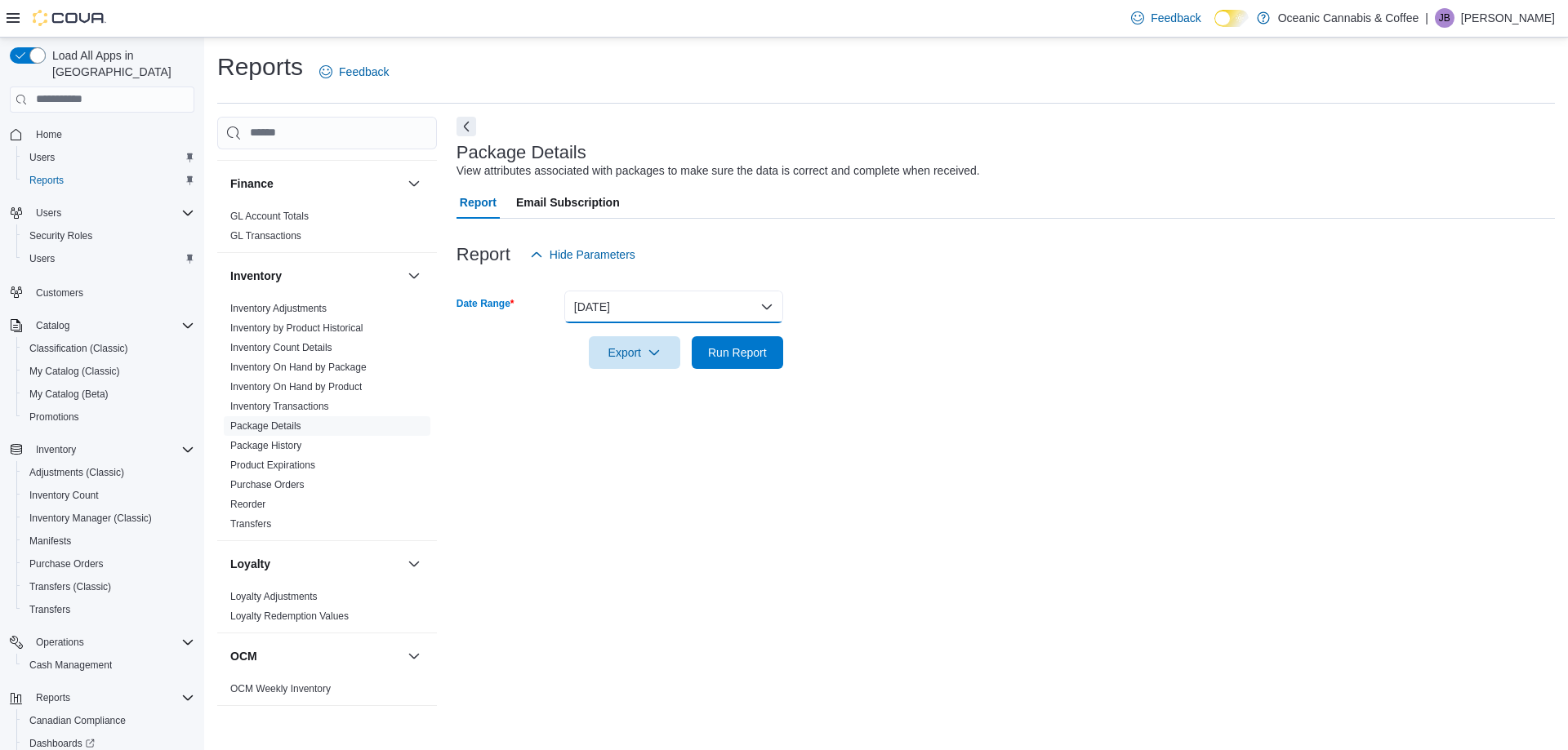
click at [764, 315] on button "Yesterday" at bounding box center [674, 307] width 219 height 33
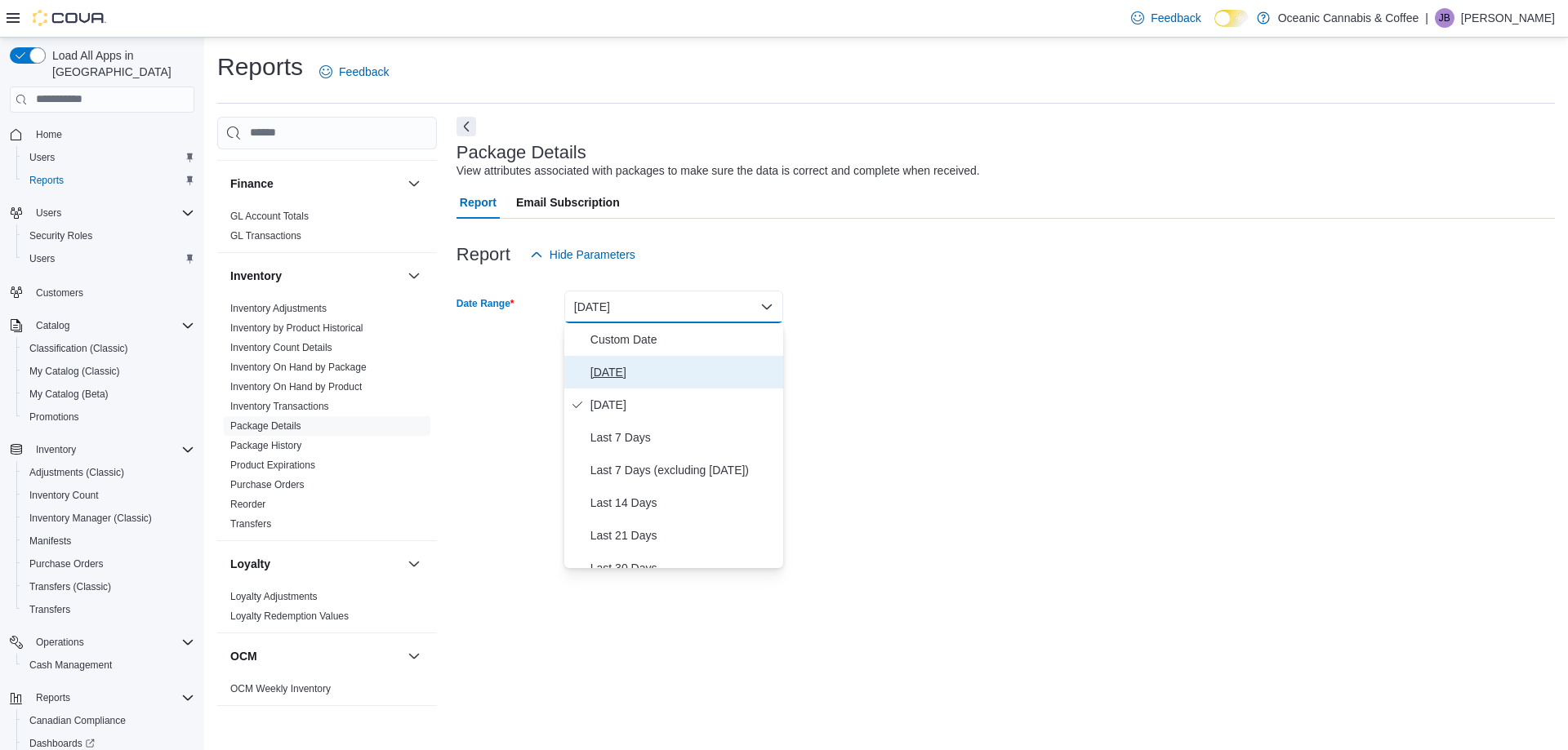
click at [636, 373] on span "Today" at bounding box center [683, 373] width 186 height 20
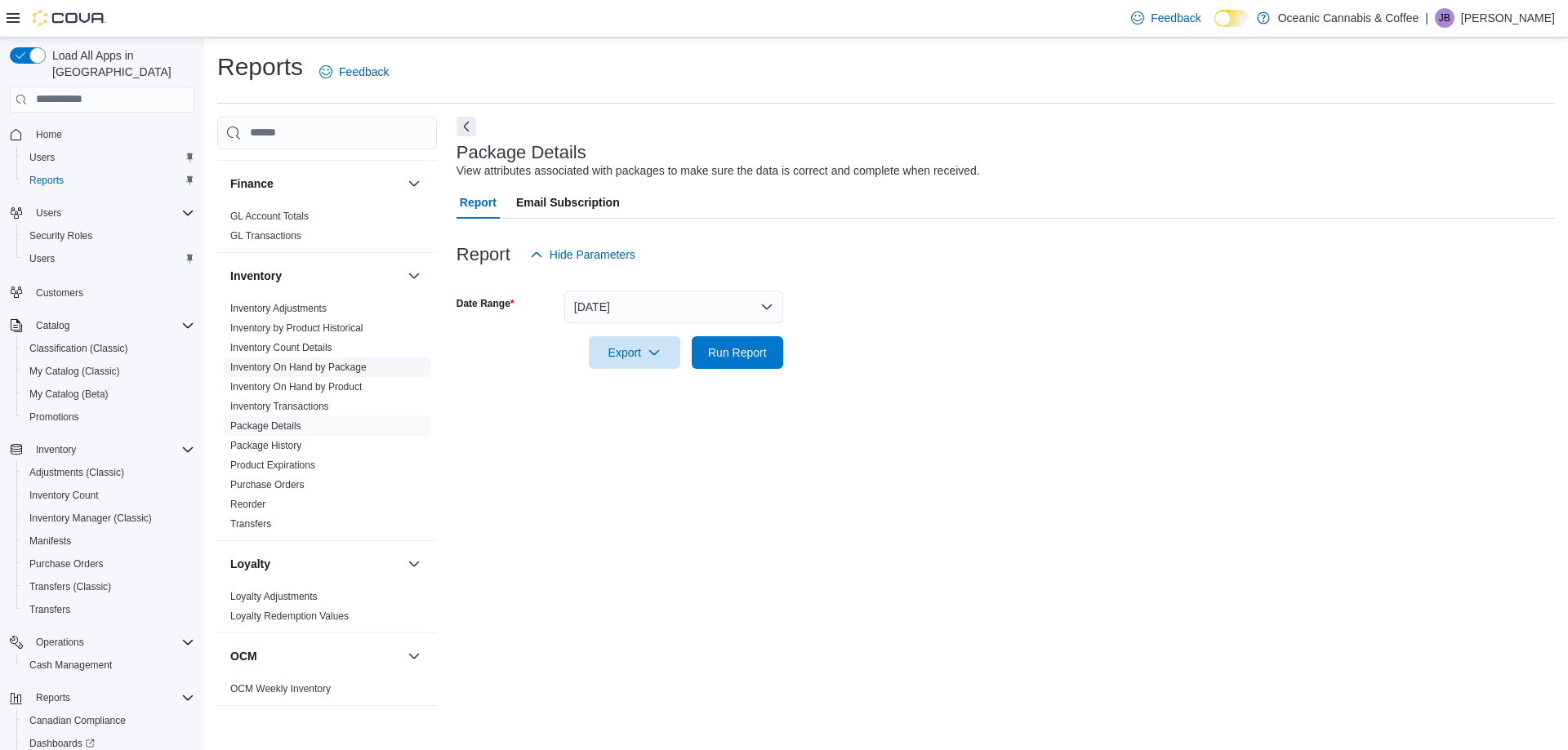
click at [329, 369] on link "Inventory On Hand by Package" at bounding box center [298, 368] width 137 height 11
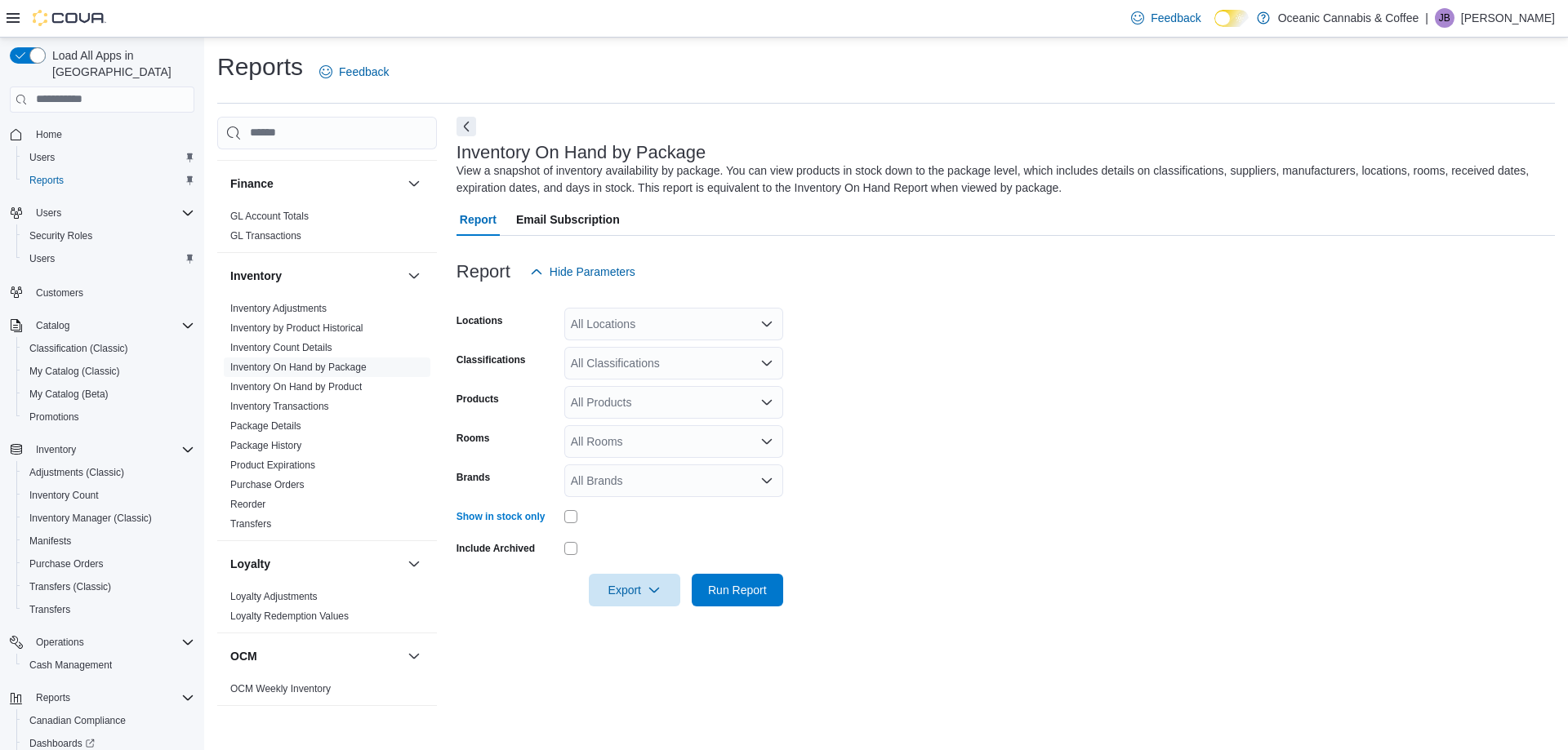
click at [768, 480] on icon "Open list of options" at bounding box center [767, 480] width 10 height 5
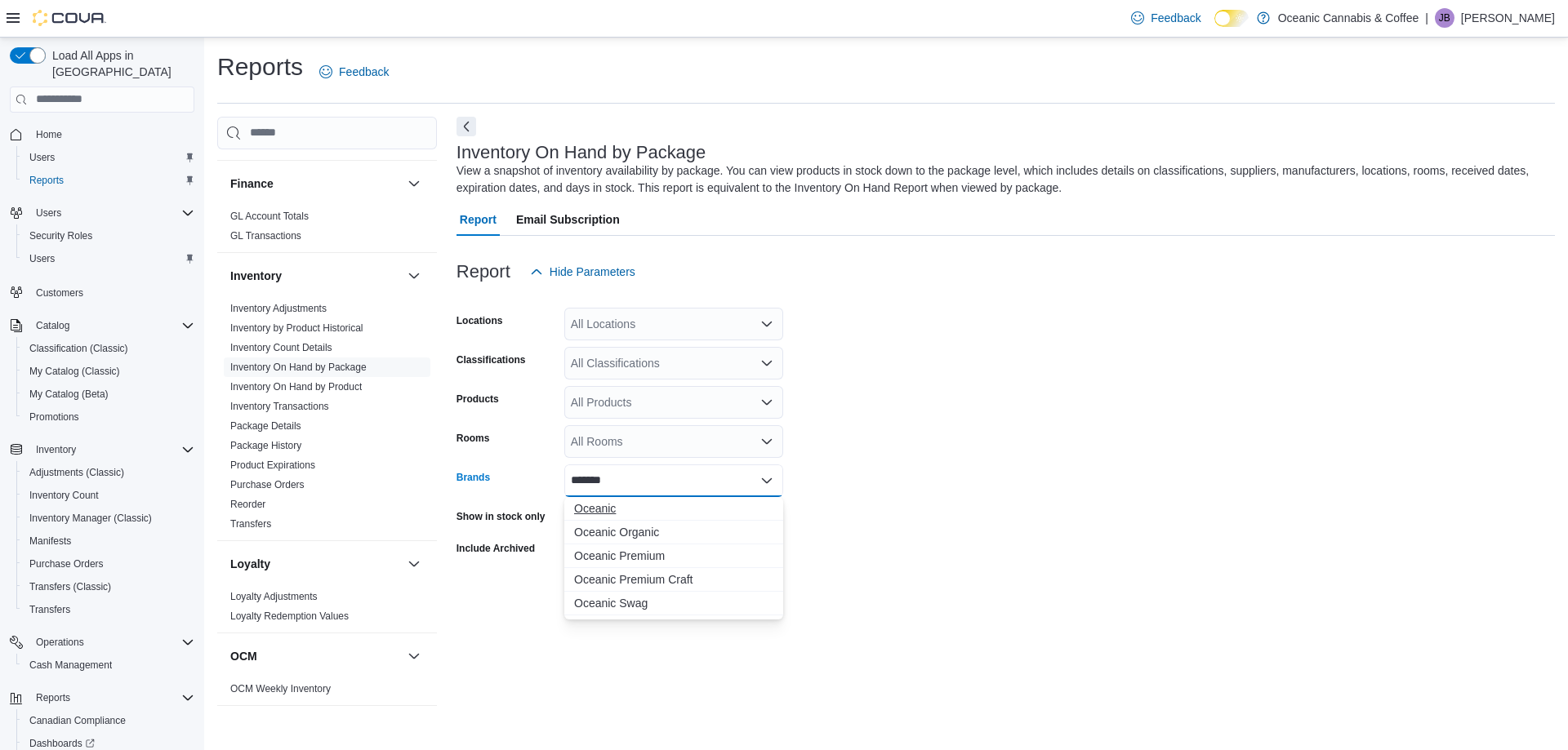
type input "*******"
click at [616, 513] on span "Oceanic" at bounding box center [674, 508] width 199 height 16
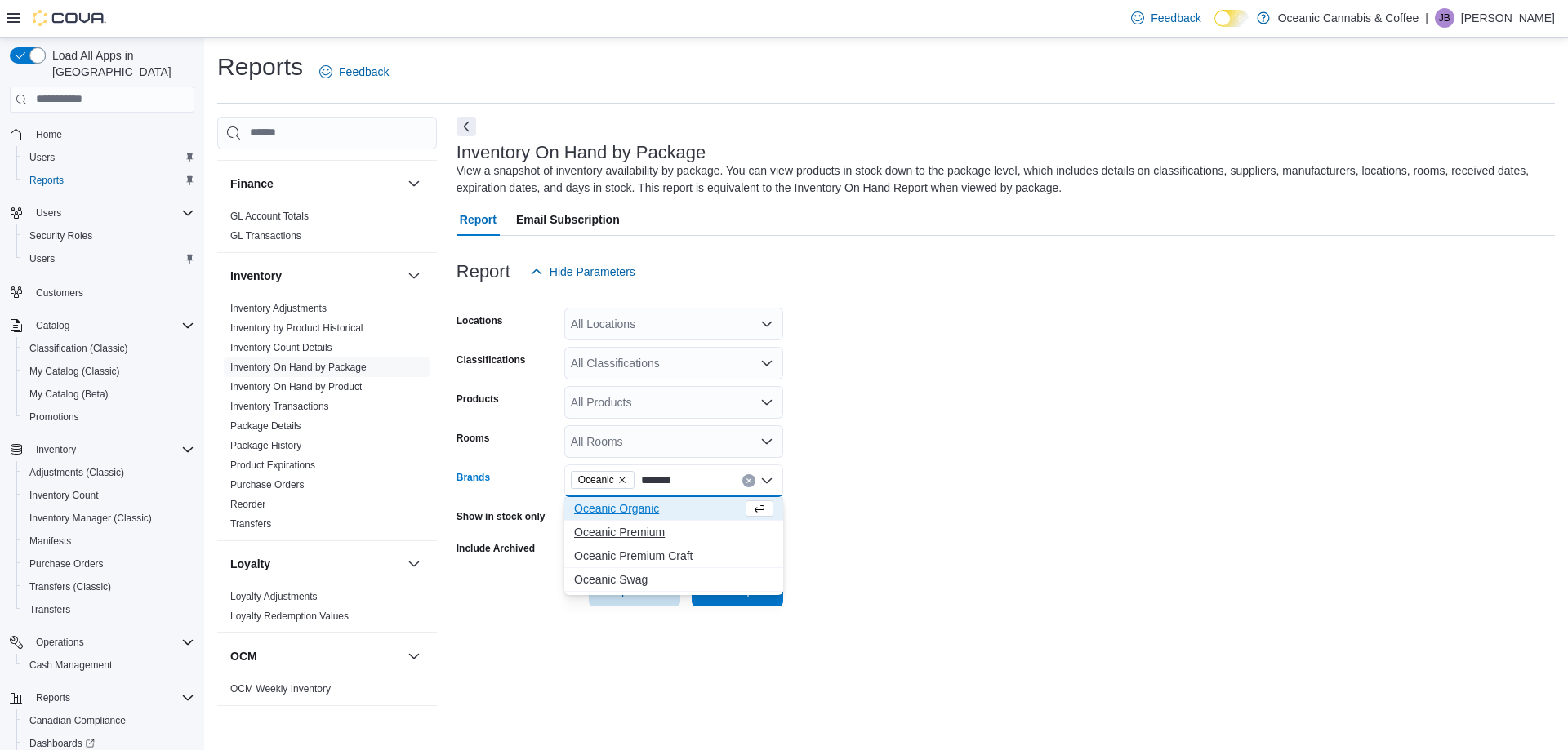
type input "*******"
click at [612, 538] on span "Oceanic Premium" at bounding box center [674, 532] width 199 height 16
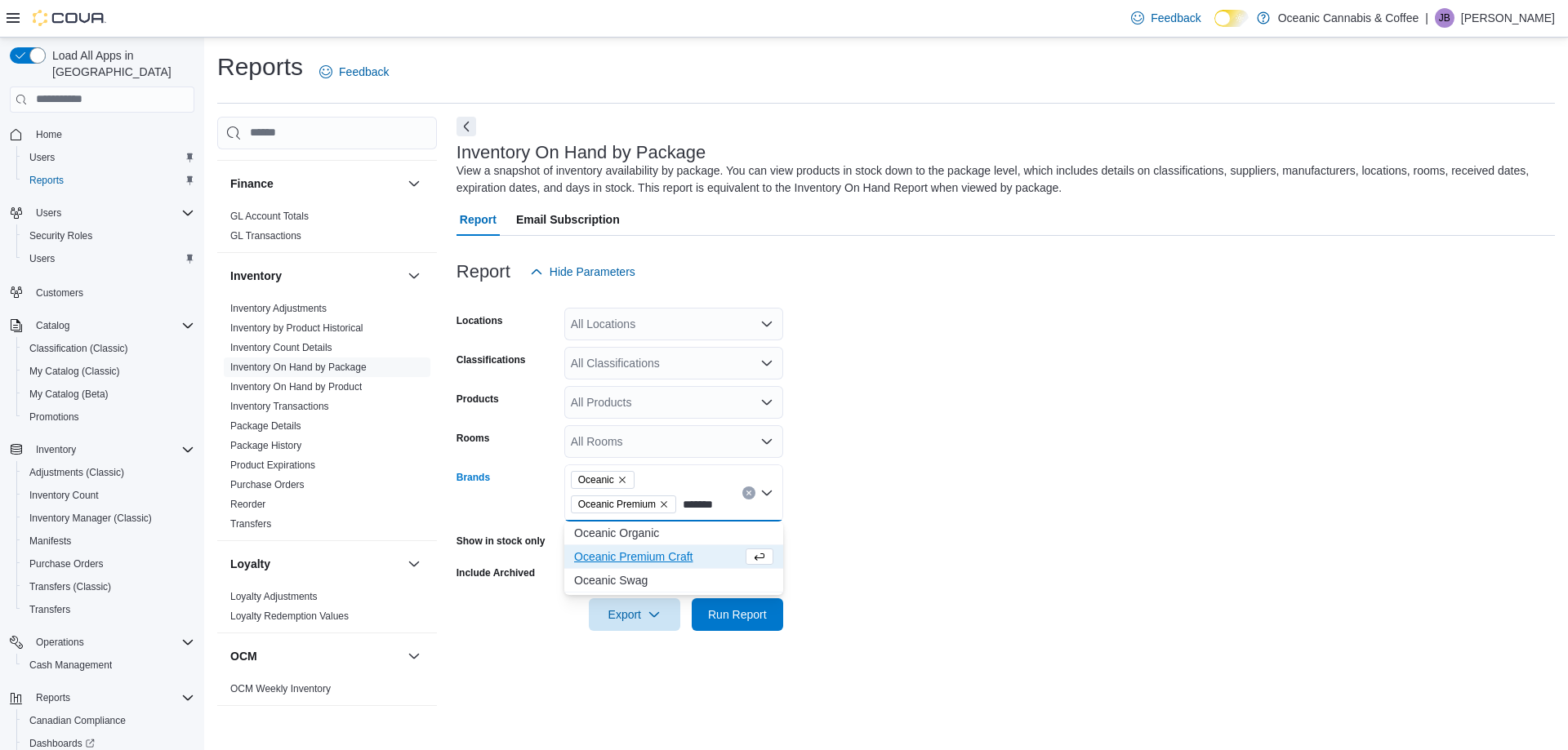
type input "*******"
click at [615, 553] on span "Oceanic Premium Craft" at bounding box center [658, 556] width 168 height 16
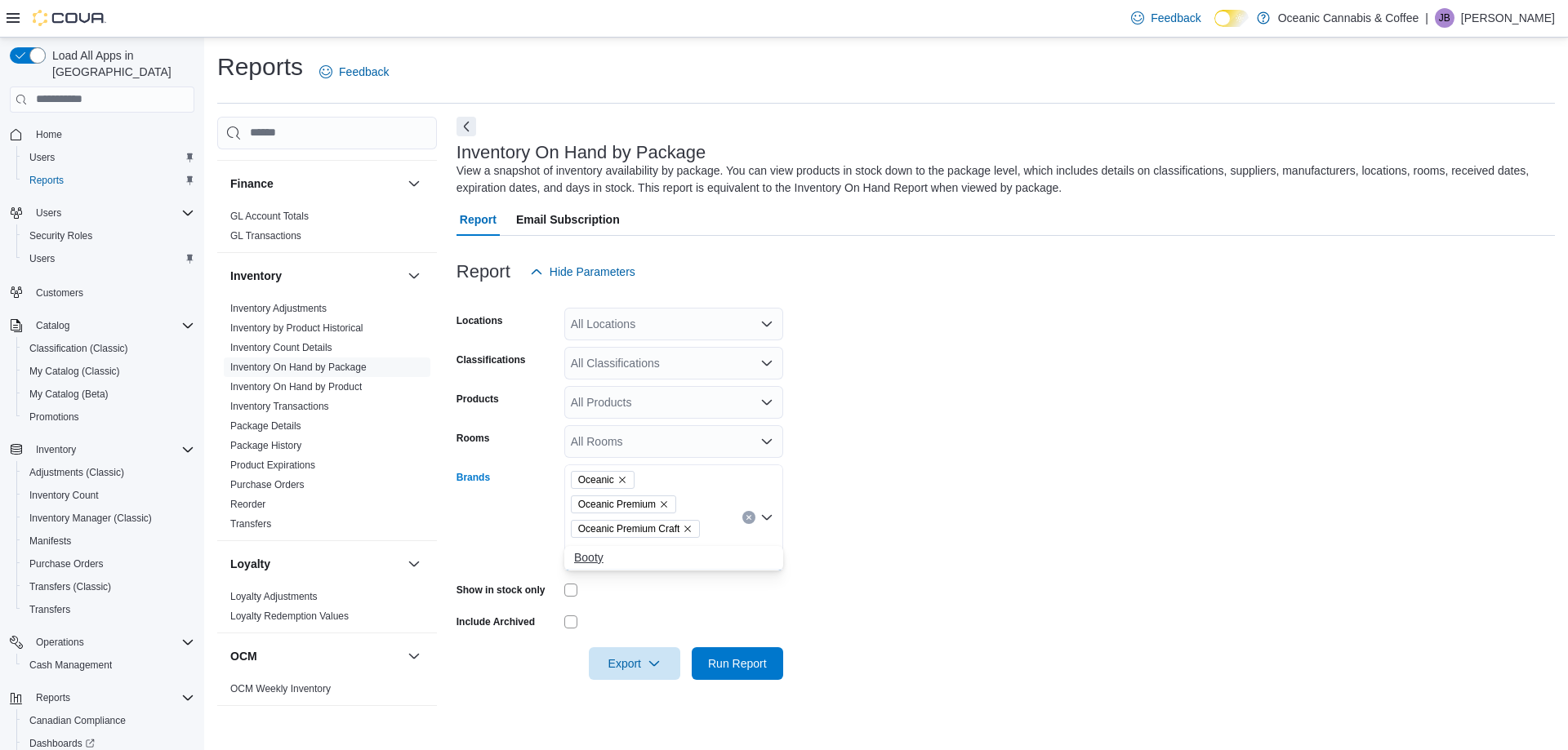
type input "*****"
click at [647, 552] on span "Booty" at bounding box center [674, 557] width 199 height 16
type input "*******"
click at [618, 580] on span "Seaweed Craft" at bounding box center [674, 581] width 199 height 16
type input "******"
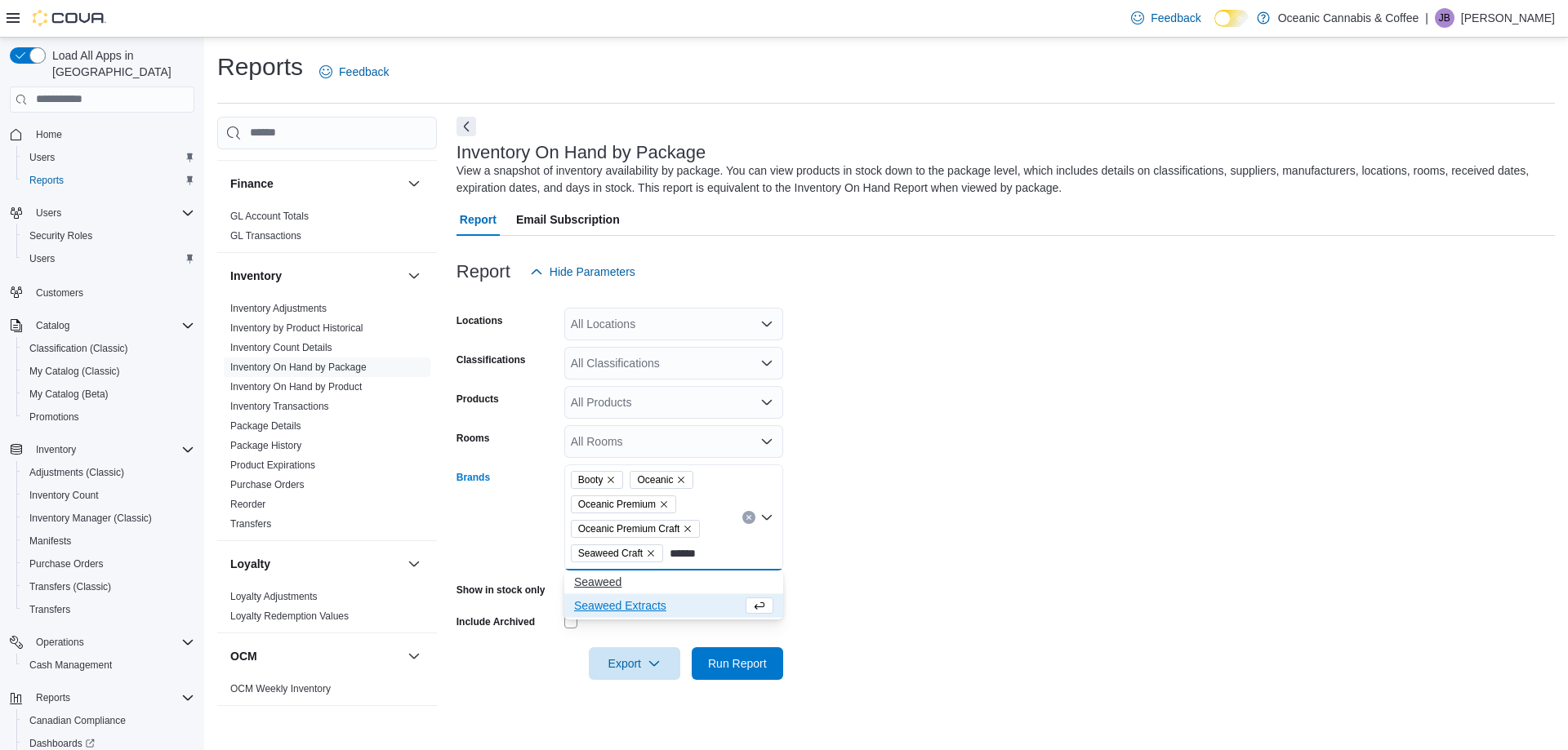
click at [634, 578] on span "Seaweed" at bounding box center [674, 582] width 199 height 16
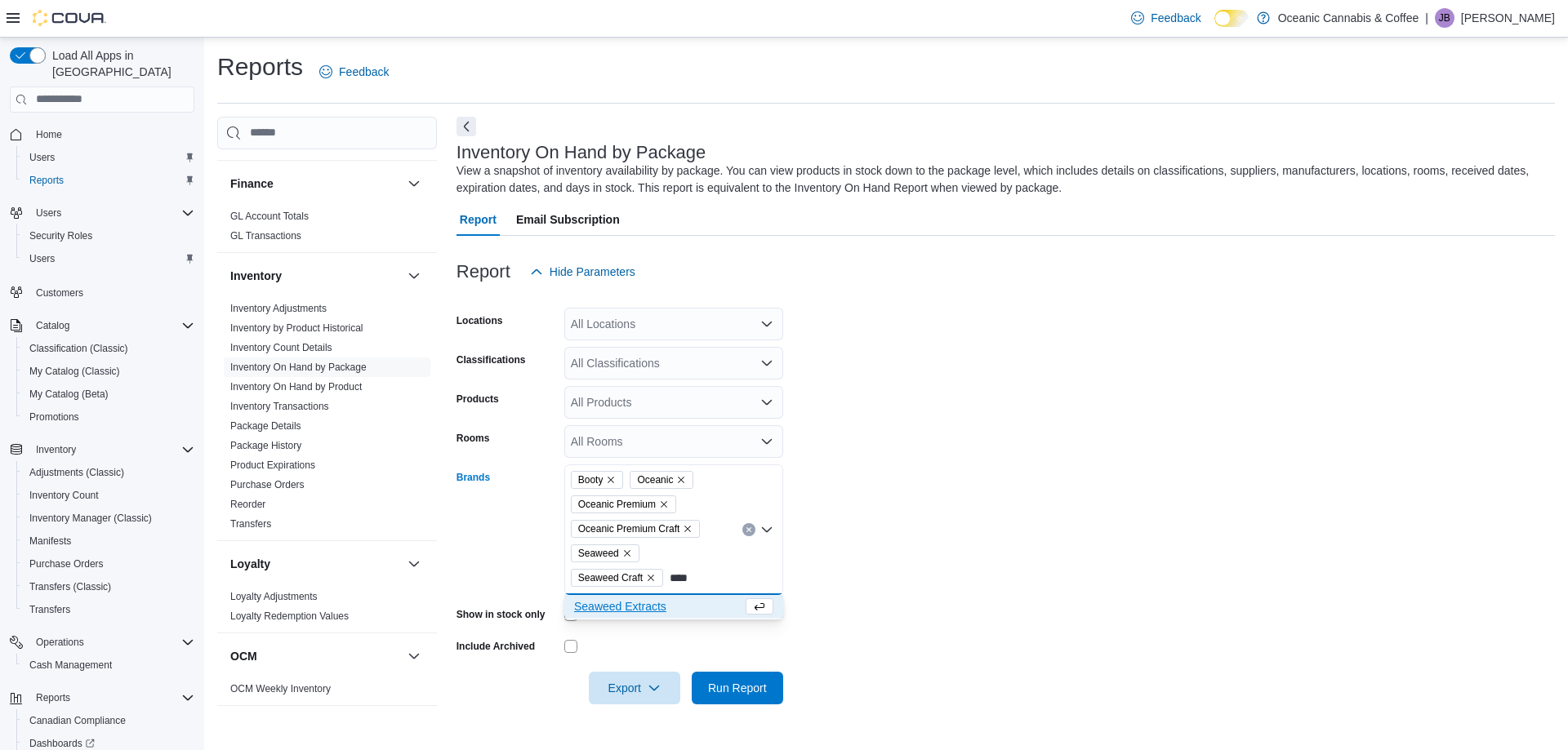
type input "****"
click at [630, 607] on span "Seaweed Extracts" at bounding box center [658, 606] width 168 height 16
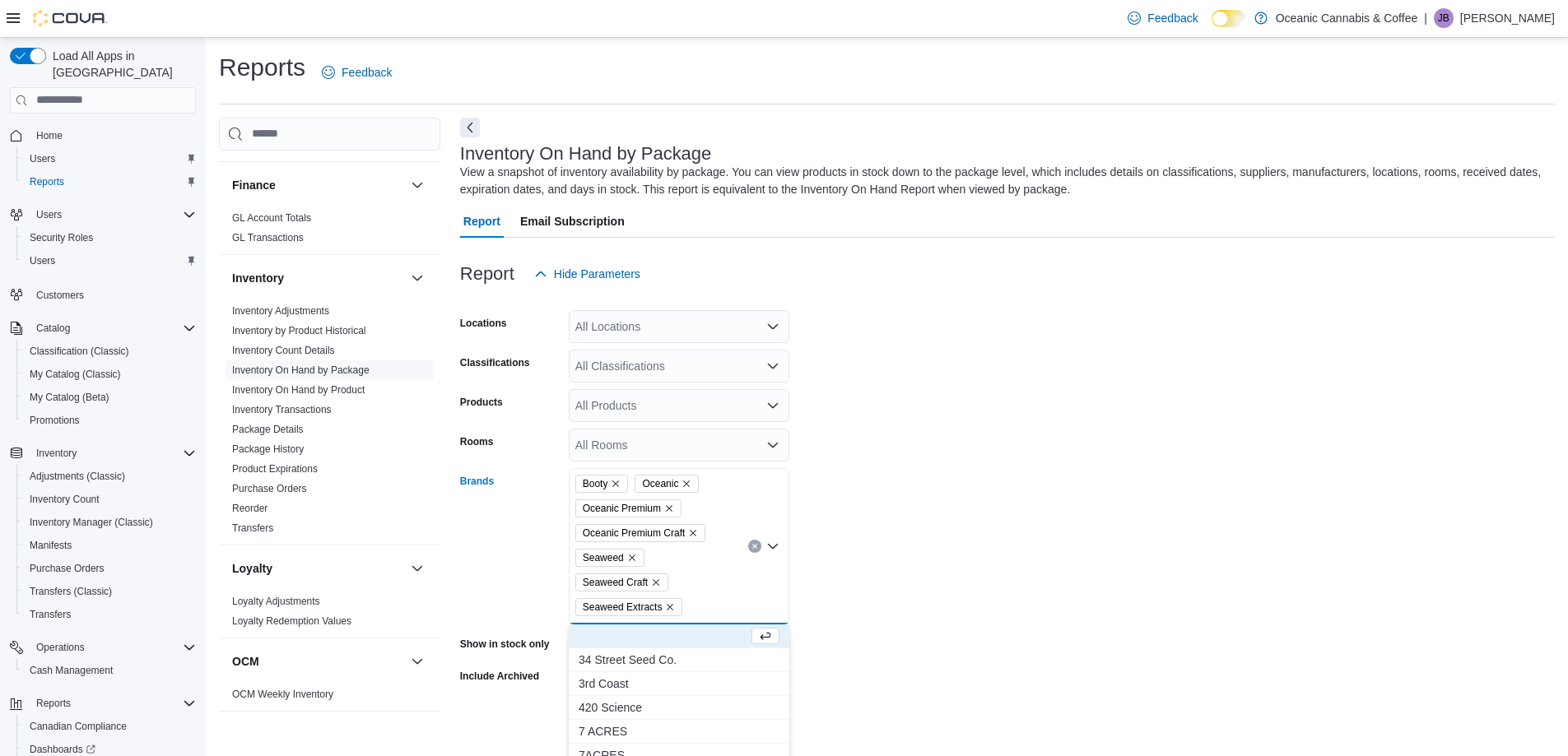
click at [888, 521] on form "Locations All Locations Classifications All Classifications Products All Produc…" at bounding box center [1007, 512] width 1095 height 444
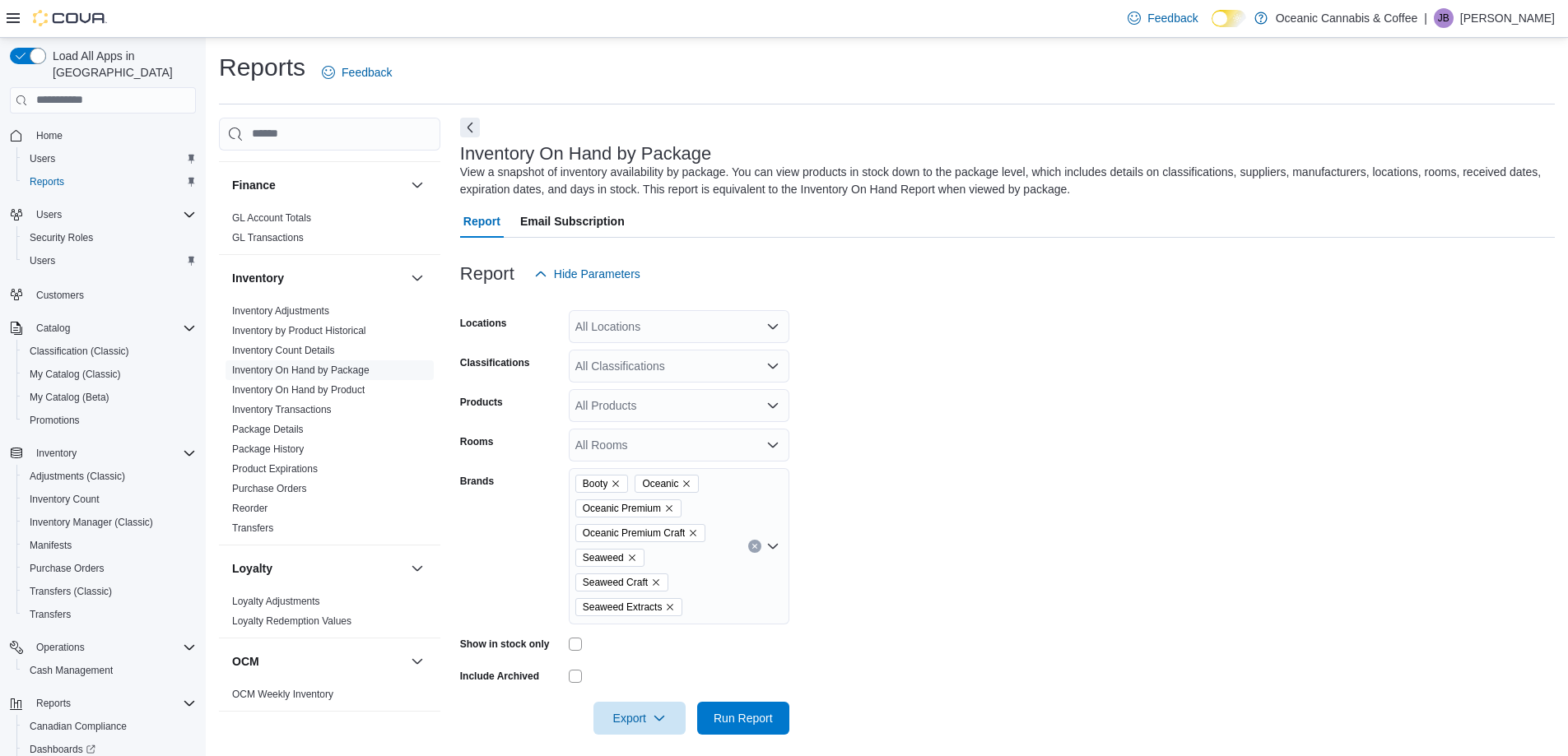
scroll to position [12, 0]
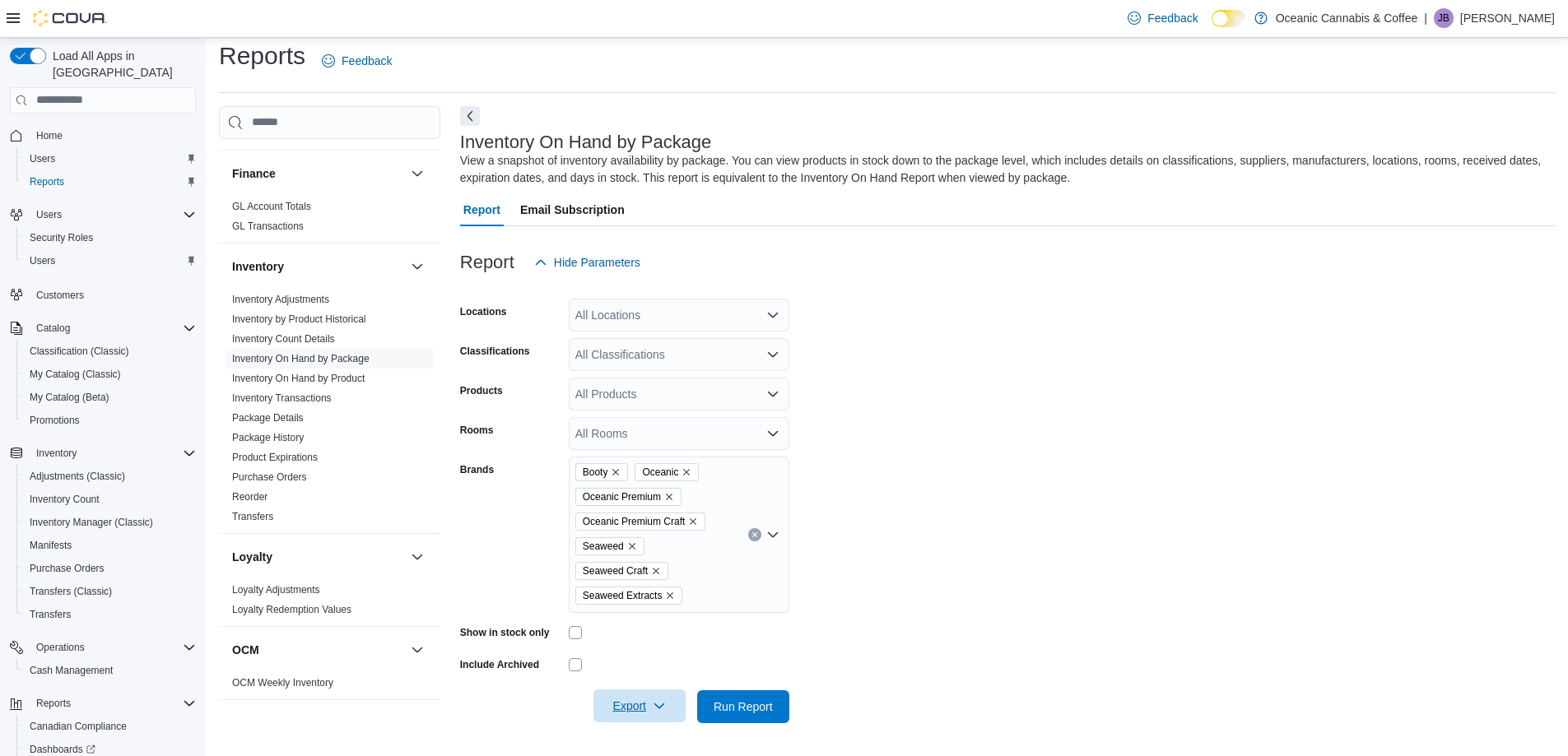
click at [634, 697] on span "Export" at bounding box center [639, 706] width 73 height 33
click at [631, 615] on button "Export to Excel" at bounding box center [642, 608] width 94 height 33
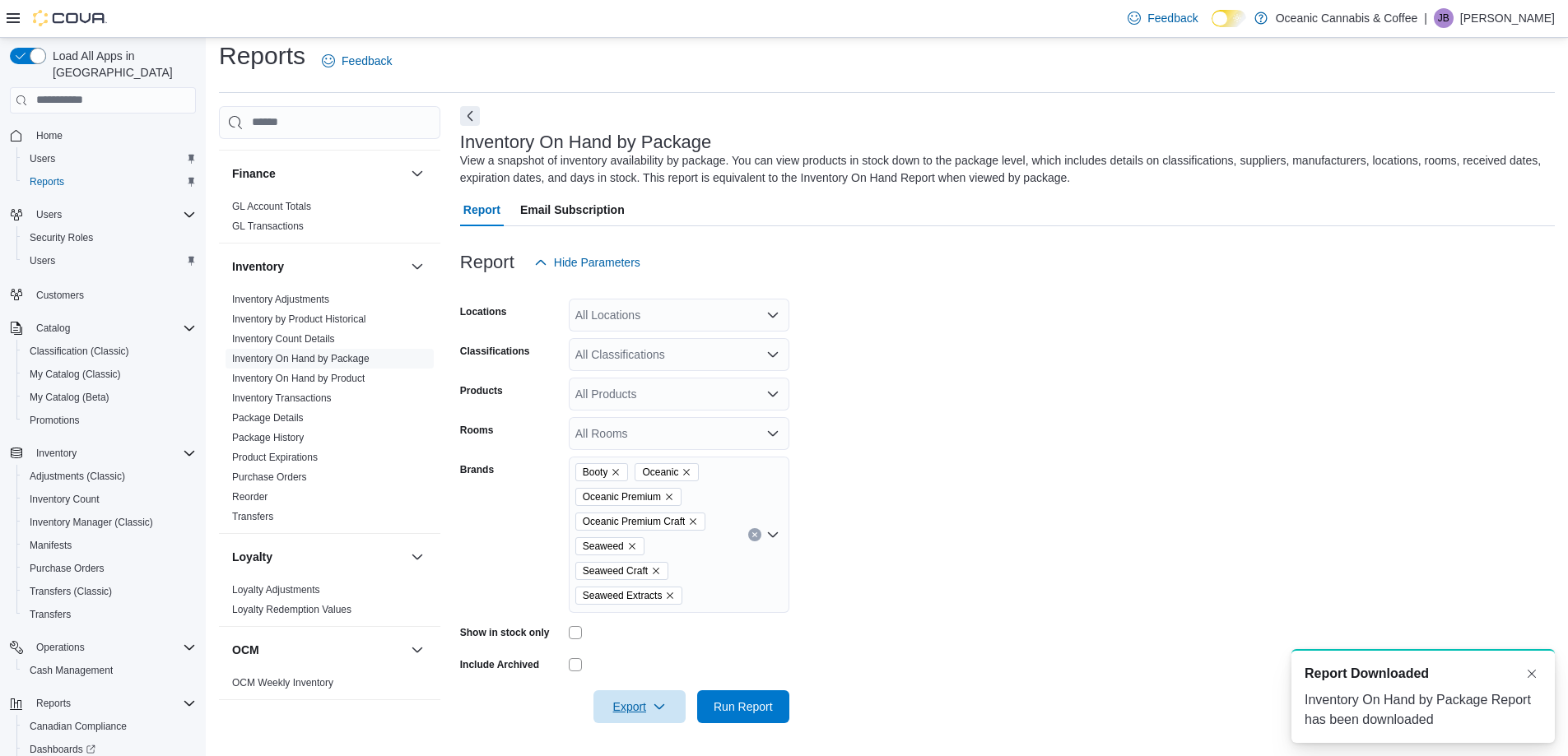
scroll to position [0, 0]
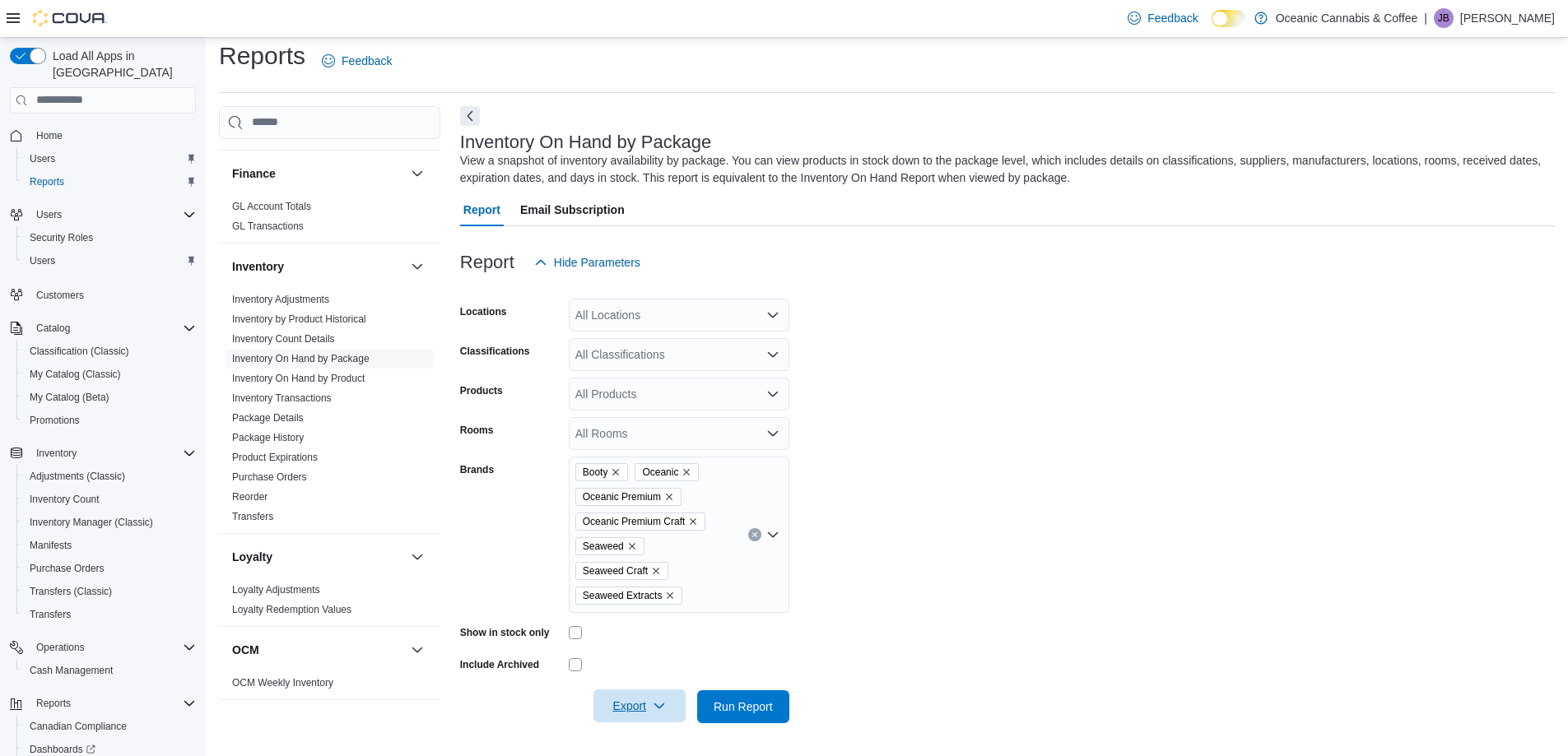
click at [649, 709] on span "Export" at bounding box center [639, 706] width 73 height 33
click at [648, 609] on span "Export to Excel" at bounding box center [642, 608] width 74 height 13
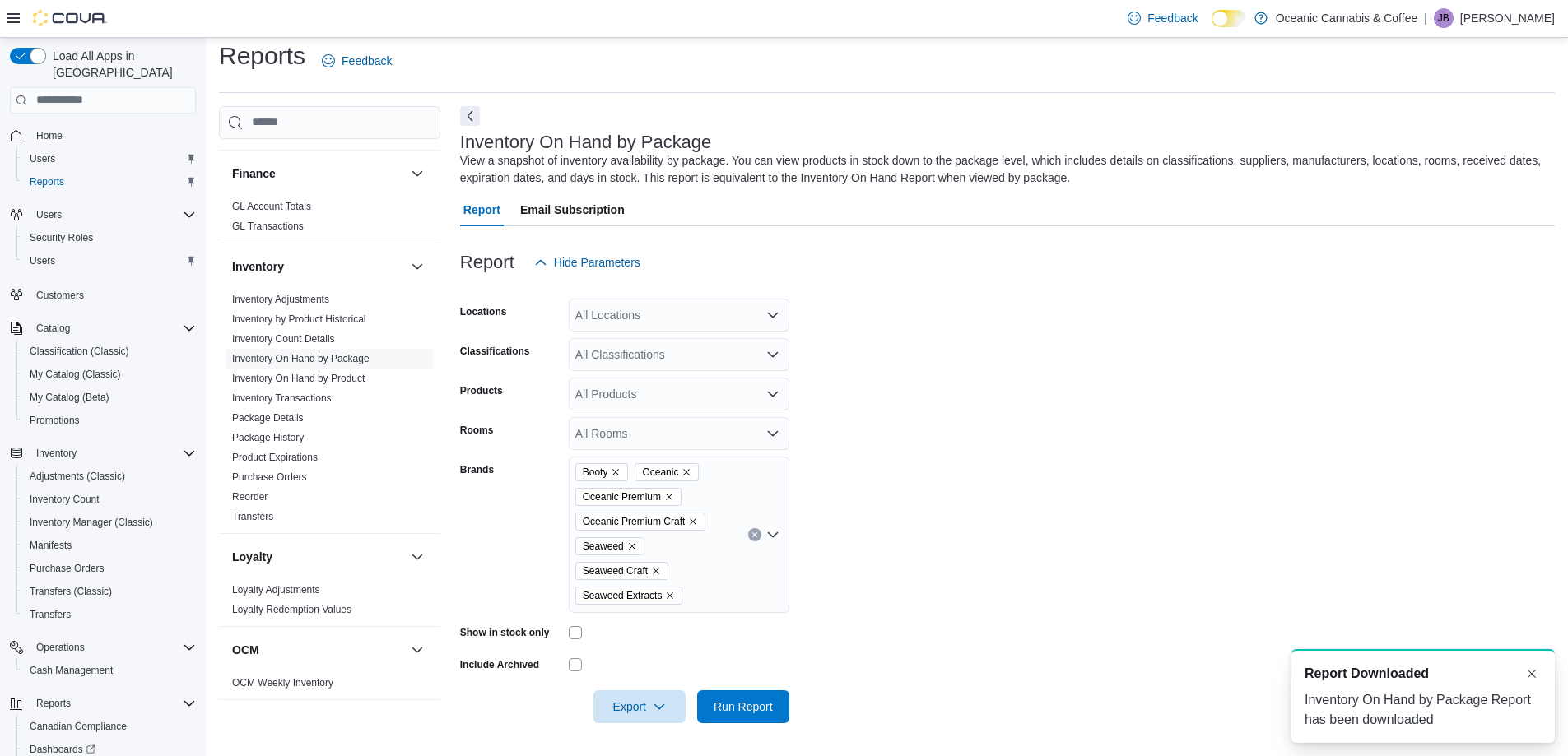
click at [1448, 328] on form "Locations All Locations Classifications All Classifications Products All Produc…" at bounding box center [1007, 501] width 1095 height 444
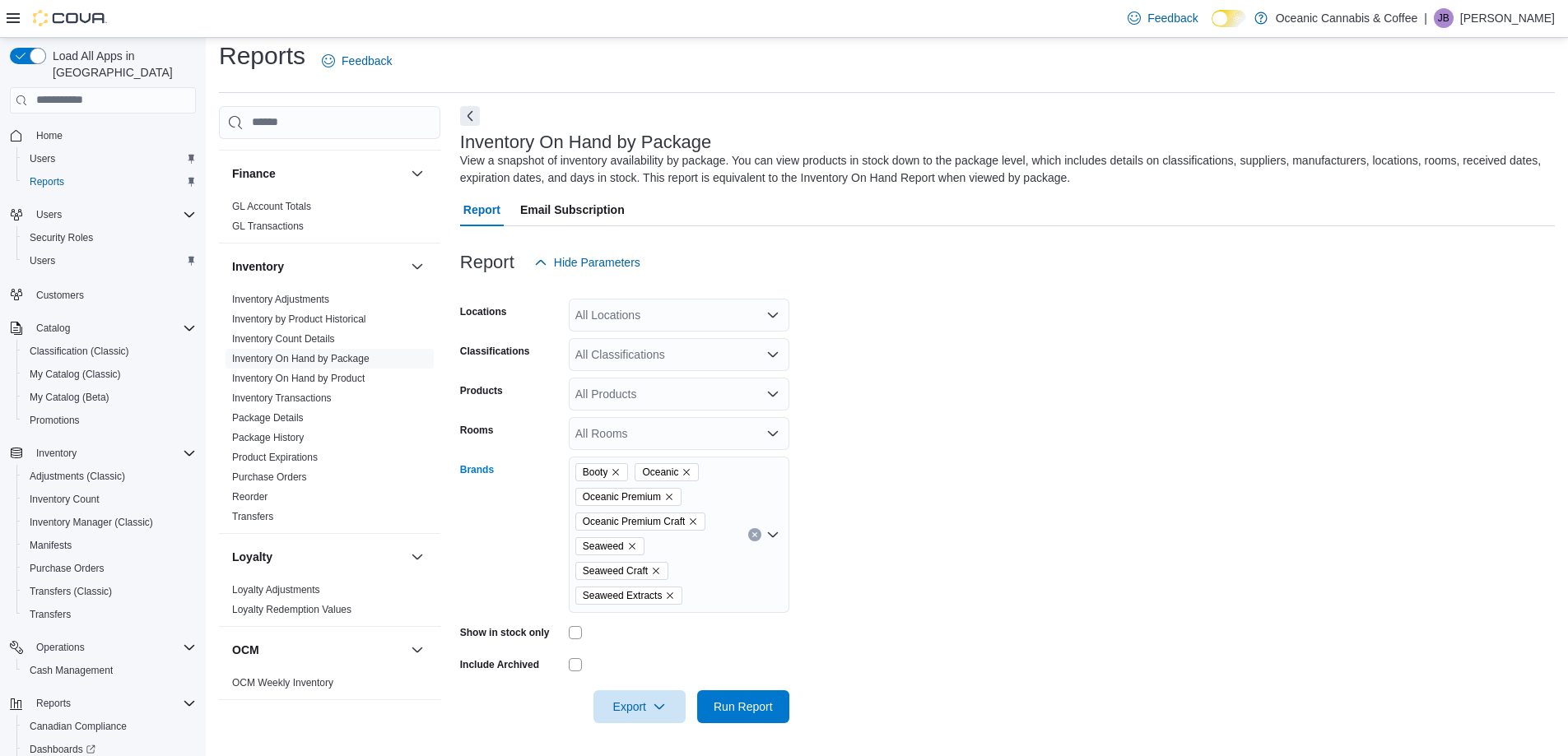
click at [714, 591] on div "Booty Oceanic Oceanic Premium Oceanic Premium Craft Seaweed Seaweed Craft Seawe…" at bounding box center [679, 534] width 221 height 156
click at [751, 538] on button "Clear input" at bounding box center [755, 534] width 13 height 13
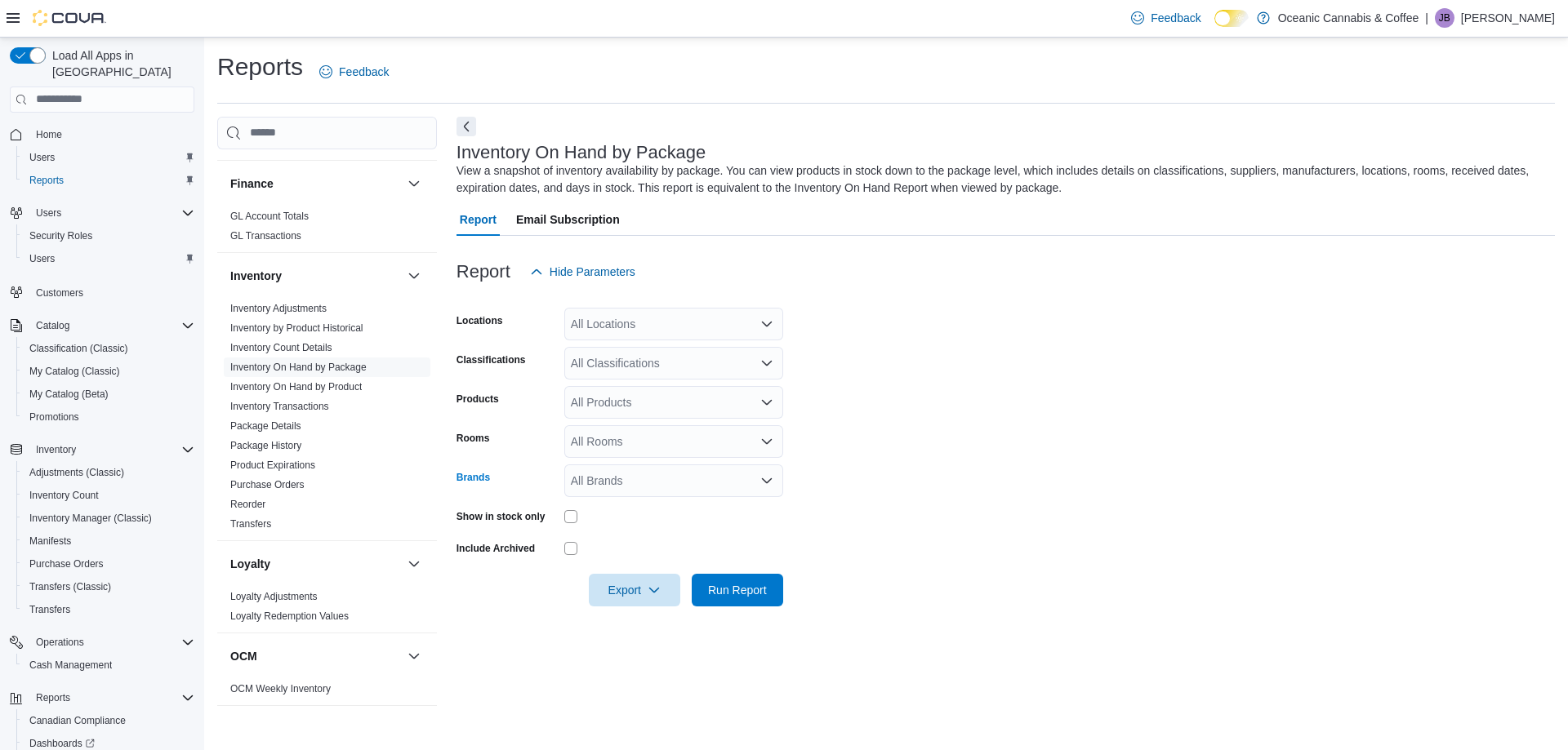
click at [719, 479] on div "All Brands Combo box. Selected. Combo box input. All Brands. Type some text or,…" at bounding box center [674, 480] width 219 height 33
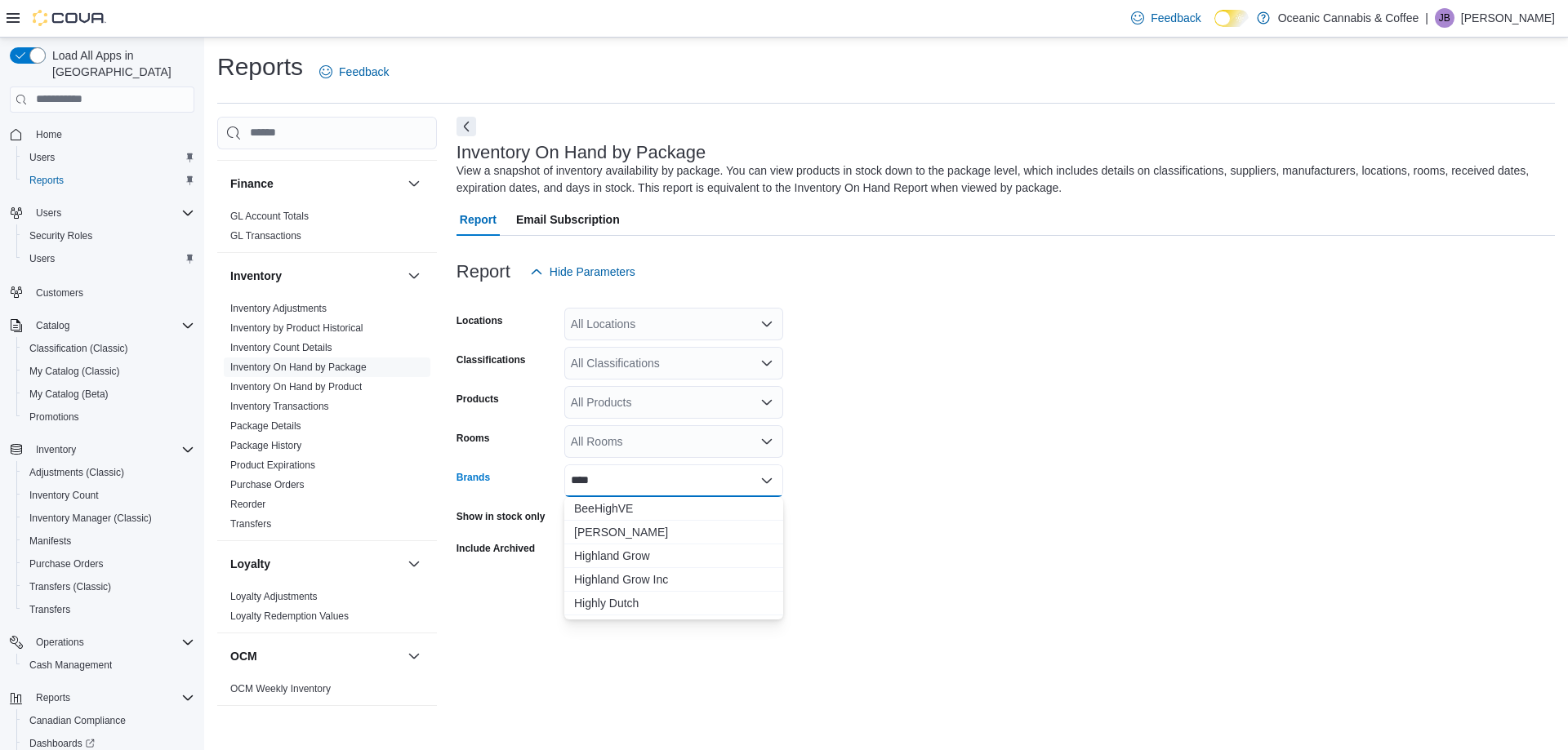
type input "*****"
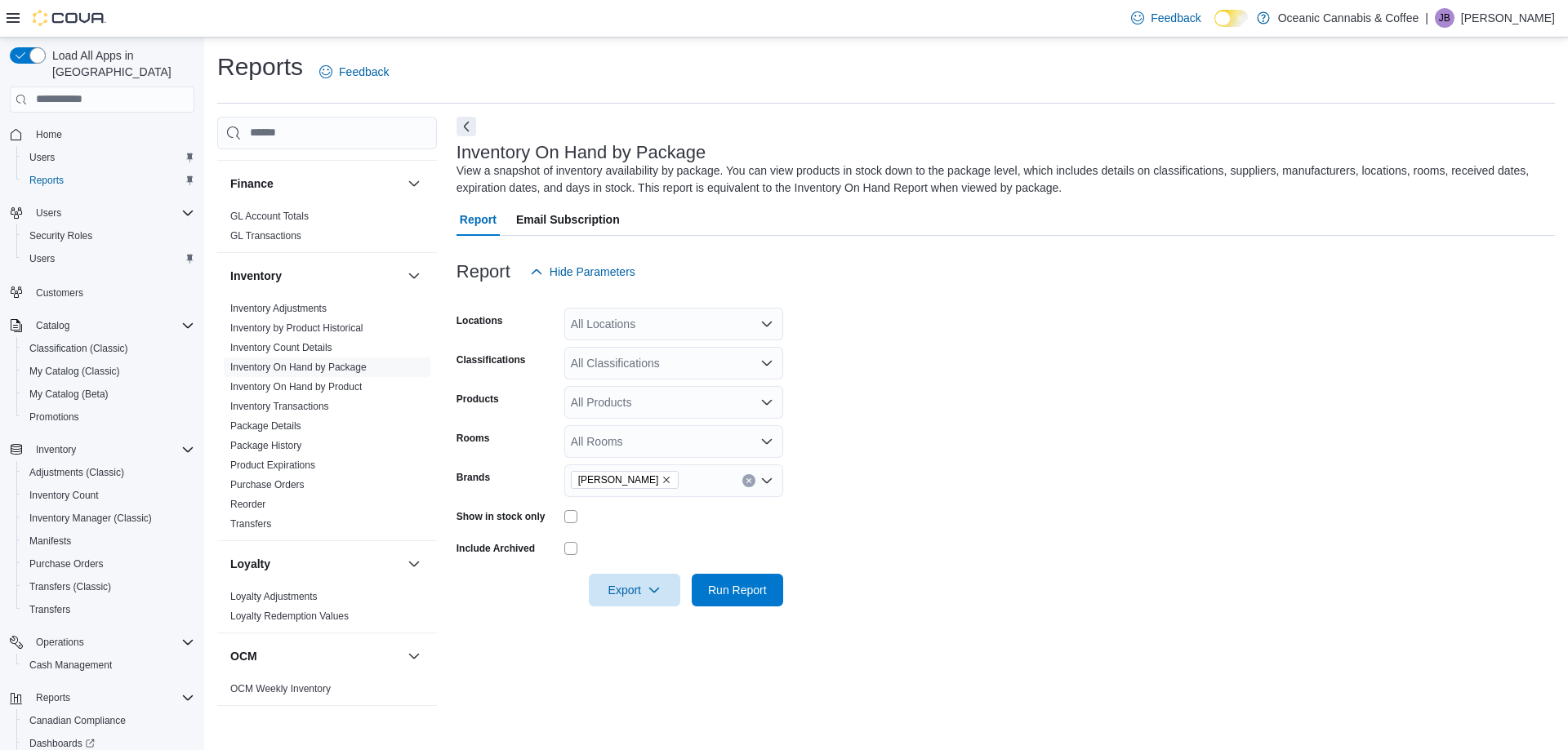
click at [940, 456] on form "Locations All Locations Classifications All Classifications Products All Produc…" at bounding box center [1006, 448] width 1099 height 319
click at [621, 578] on span "Export" at bounding box center [634, 589] width 72 height 33
click at [615, 627] on span "Export to Excel" at bounding box center [637, 623] width 74 height 13
